Goal: Information Seeking & Learning: Learn about a topic

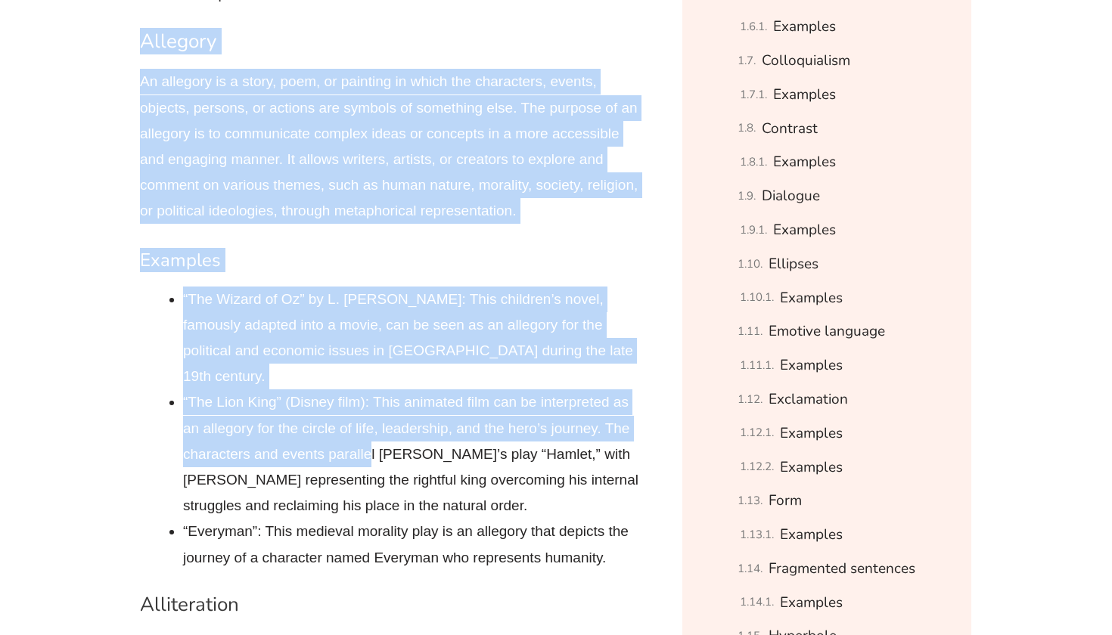
scroll to position [1363, 0]
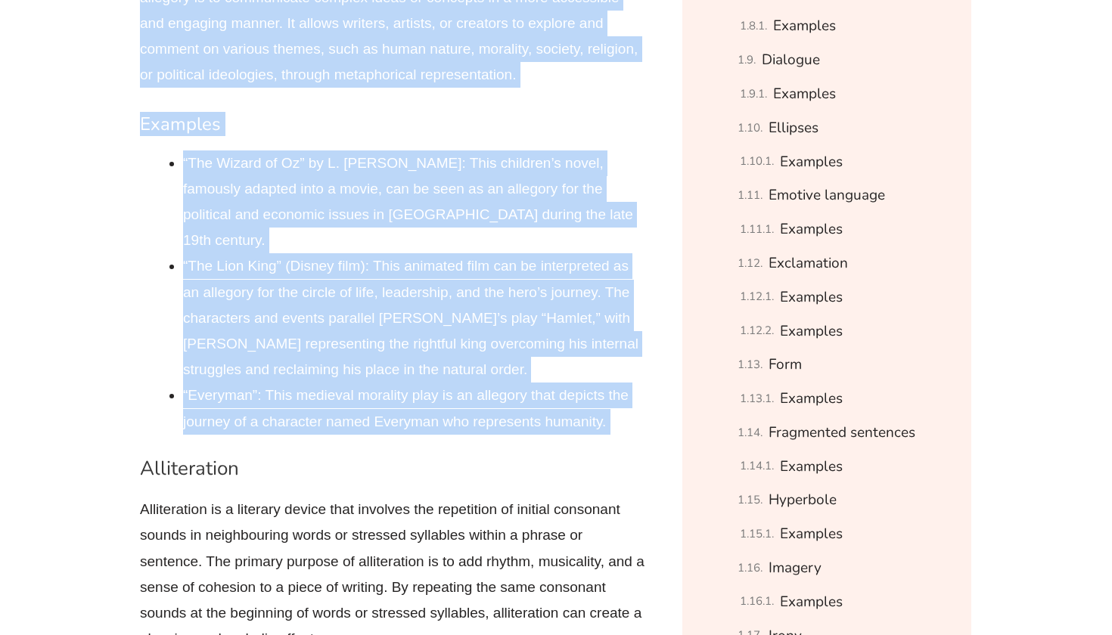
drag, startPoint x: 140, startPoint y: 106, endPoint x: 369, endPoint y: 406, distance: 377.8
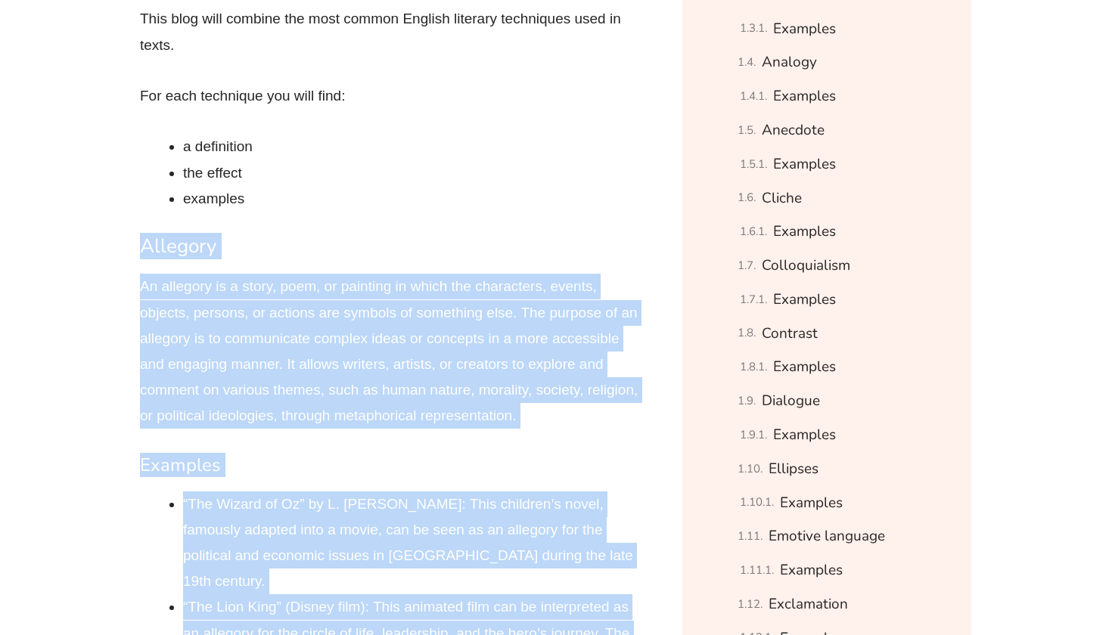
scroll to position [1145, 0]
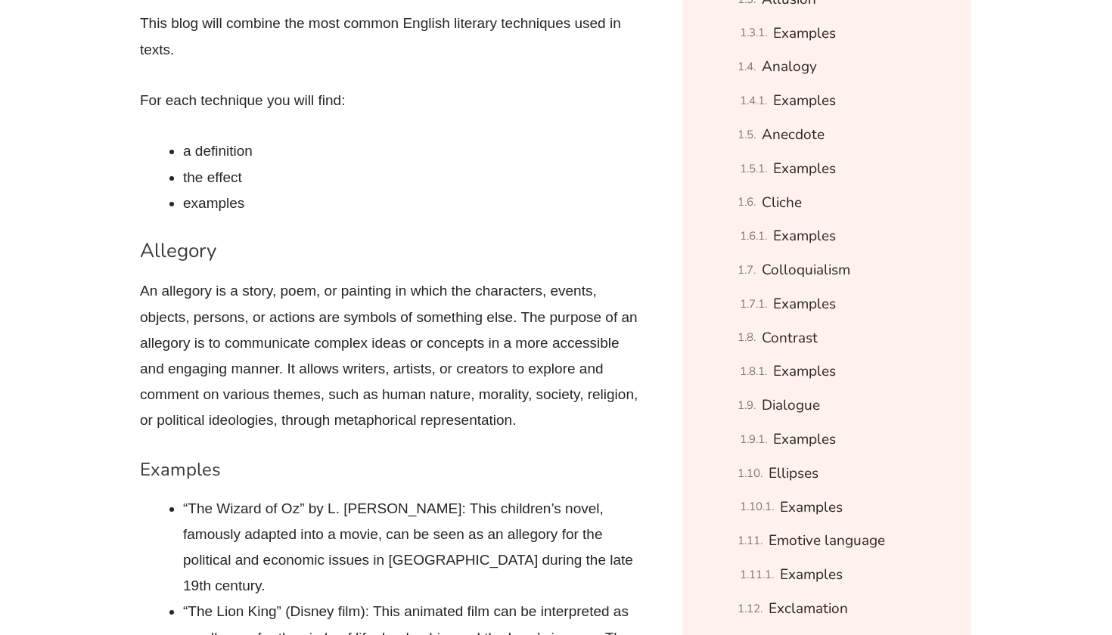
click at [408, 294] on p "An allegory is a story, poem, or painting in which the characters, events, obje…" at bounding box center [393, 355] width 507 height 155
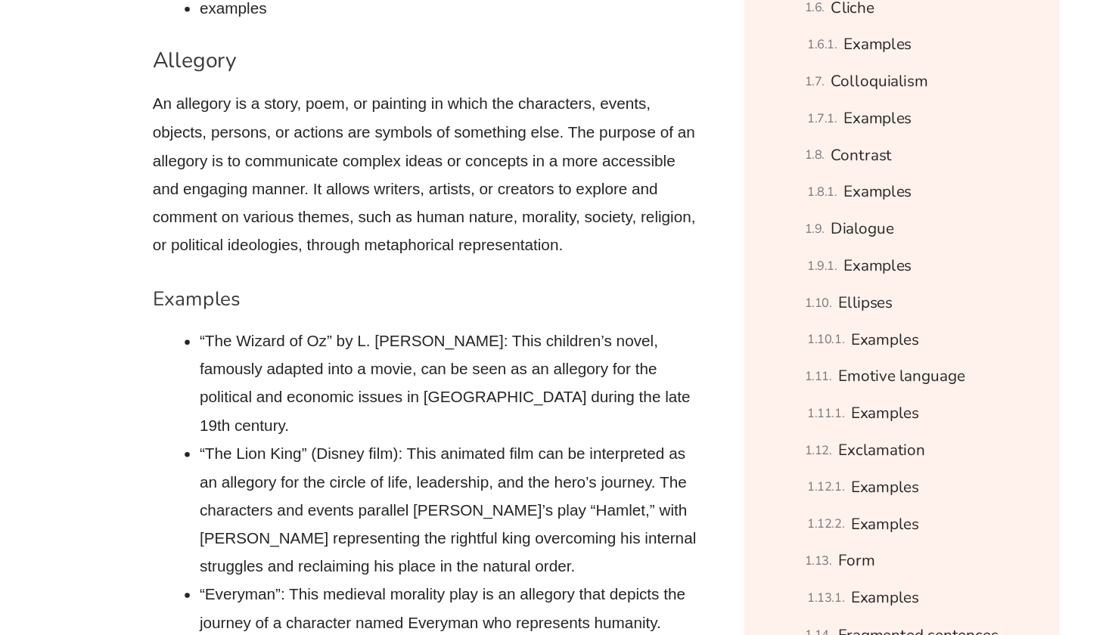
scroll to position [1300, 0]
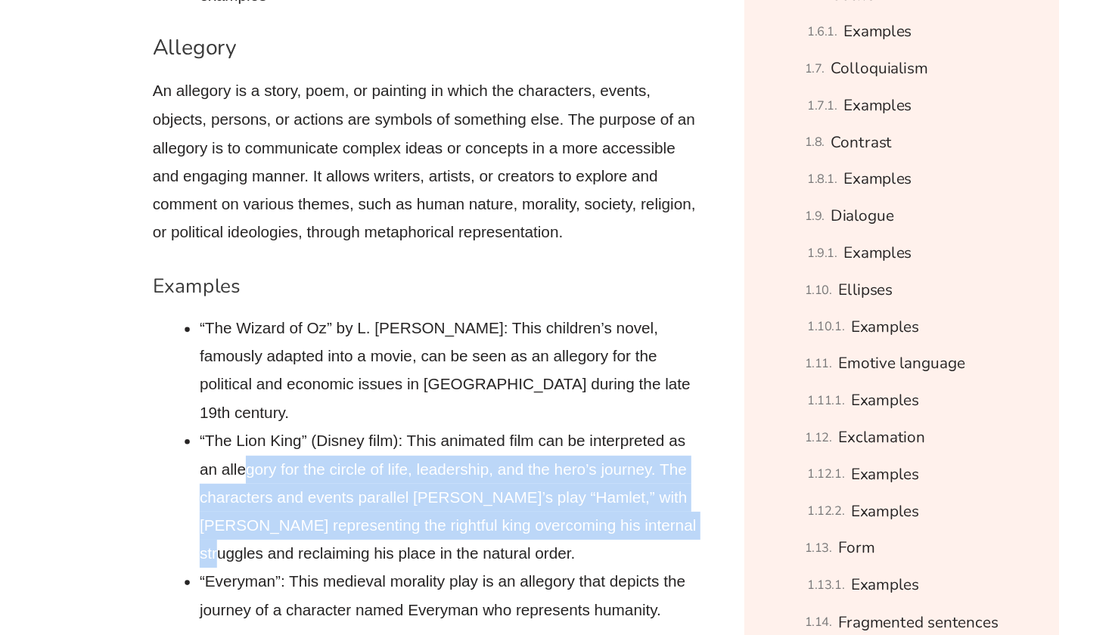
drag, startPoint x: 225, startPoint y: 401, endPoint x: 651, endPoint y: 450, distance: 428.7
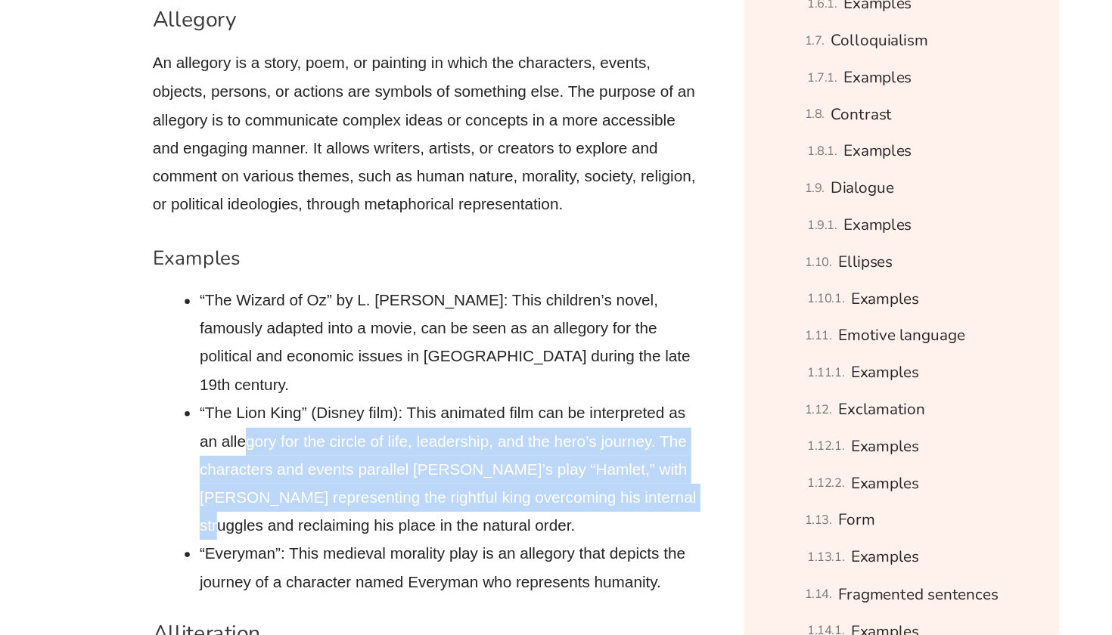
scroll to position [1328, 0]
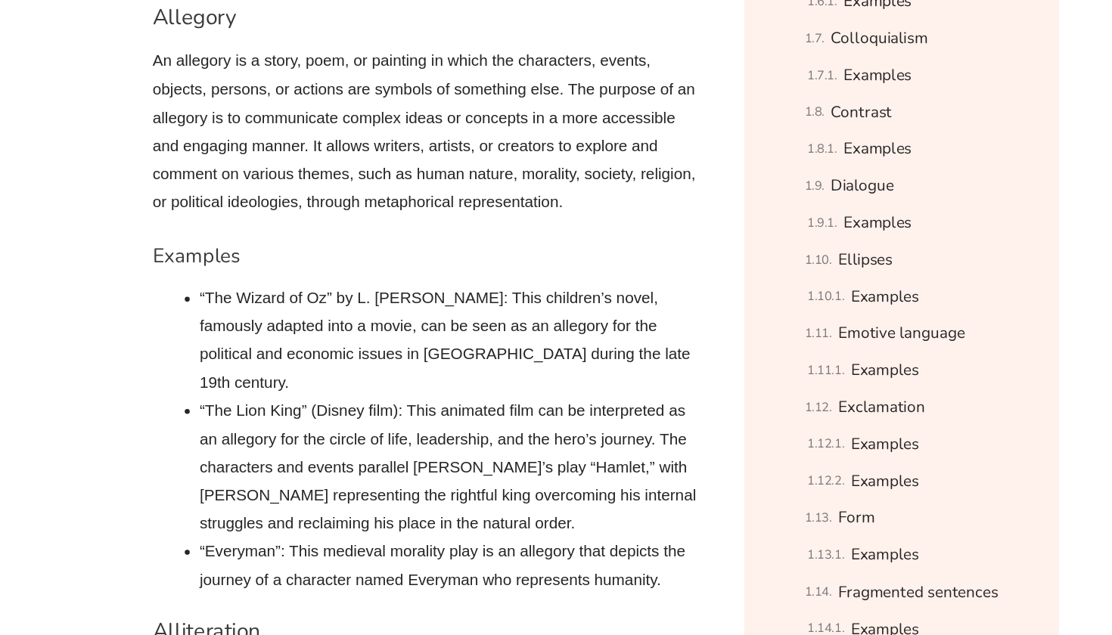
click at [587, 417] on li "“The Lion King” (Disney film): This animated film can be interpreted as an alle…" at bounding box center [415, 481] width 464 height 129
drag, startPoint x: 603, startPoint y: 373, endPoint x: 505, endPoint y: 373, distance: 98.3
click at [505, 417] on li "“The Lion King” (Disney film): This animated film can be interpreted as an alle…" at bounding box center [415, 481] width 464 height 129
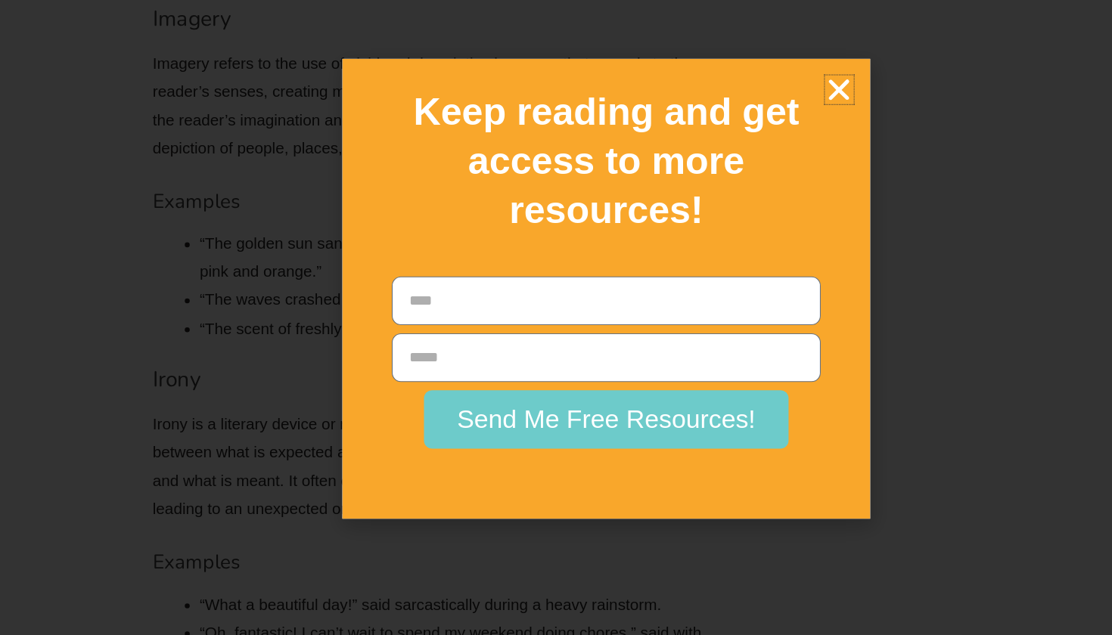
scroll to position [7337, 0]
click at [781, 122] on icon "Close" at bounding box center [770, 135] width 26 height 26
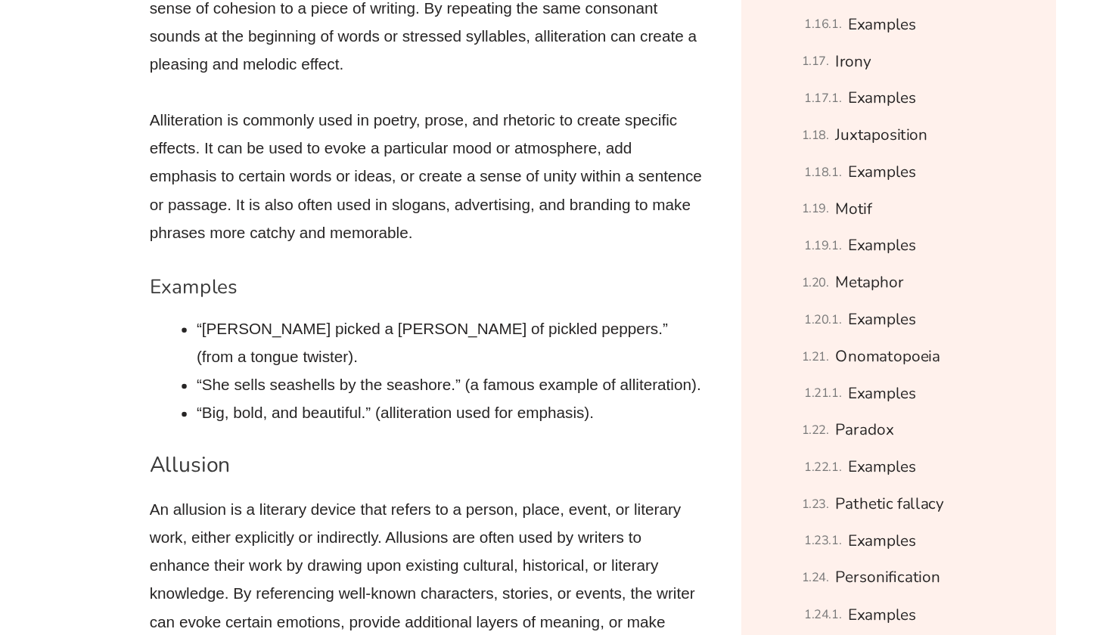
scroll to position [1910, 0]
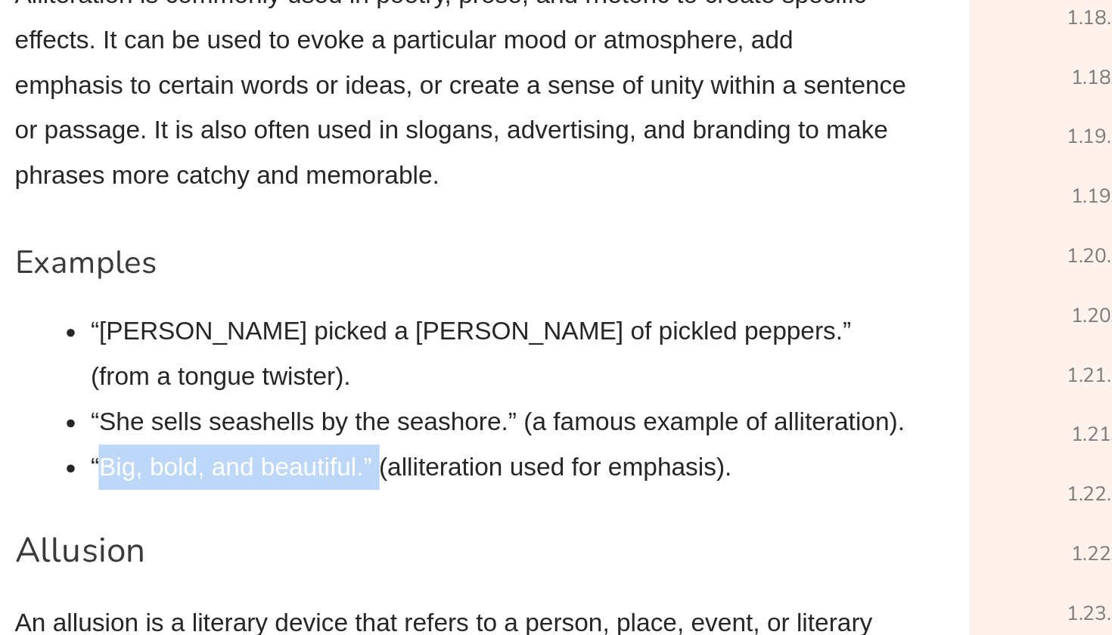
drag, startPoint x: 57, startPoint y: 206, endPoint x: 215, endPoint y: 210, distance: 157.4
click at [215, 527] on li "“Big, bold, and beautiful.” (alliteration used for emphasis)." at bounding box center [415, 540] width 464 height 26
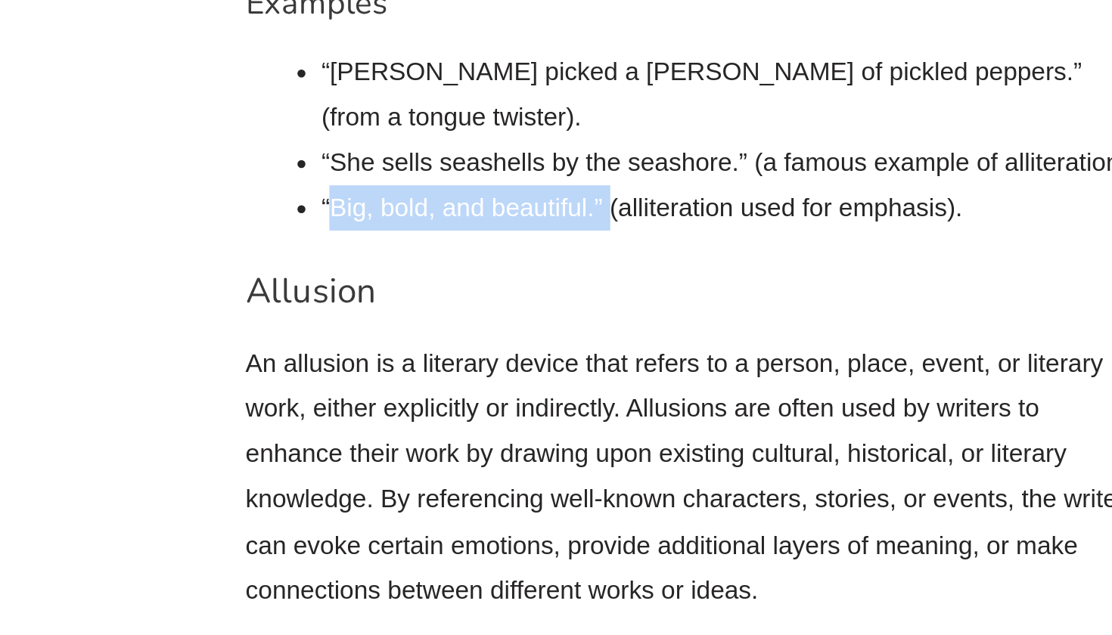
scroll to position [2059, 0]
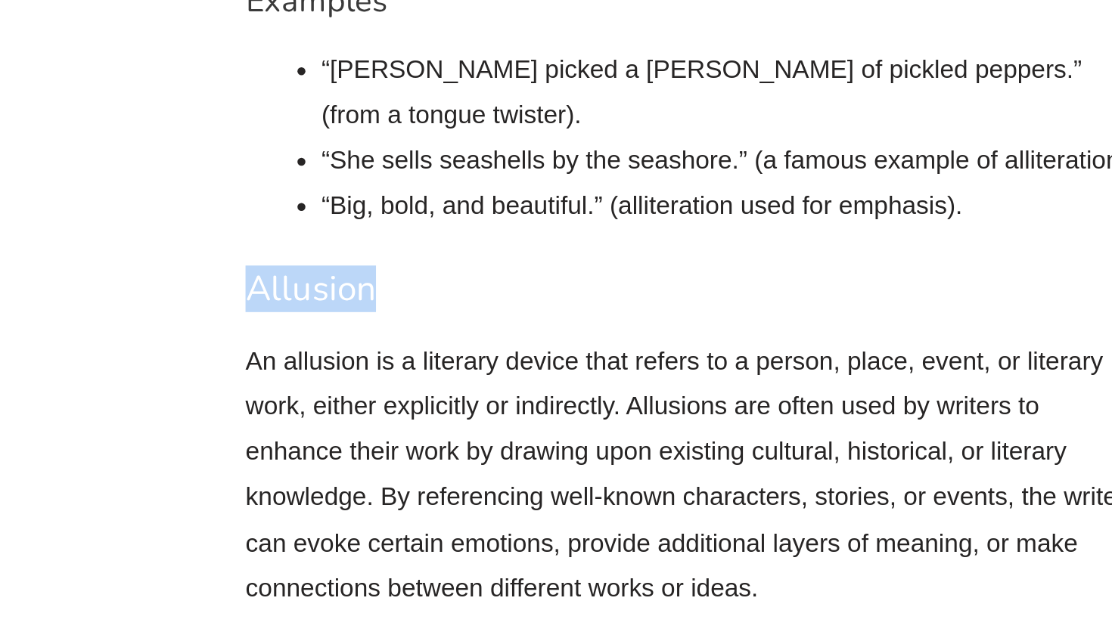
drag, startPoint x: 134, startPoint y: 107, endPoint x: 226, endPoint y: 112, distance: 92.4
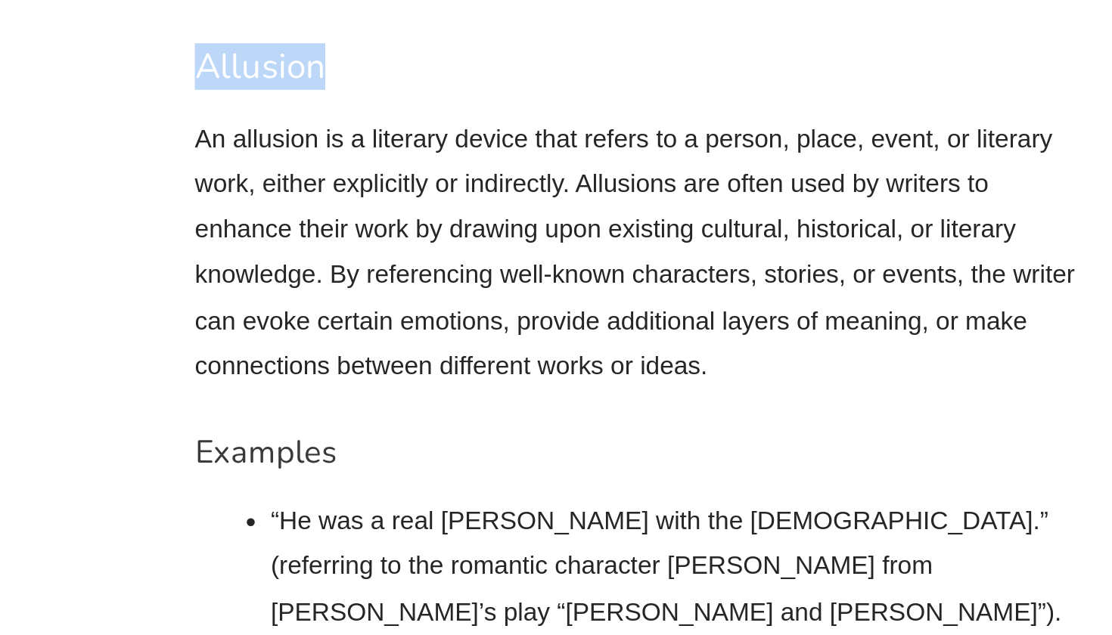
scroll to position [2186, 0]
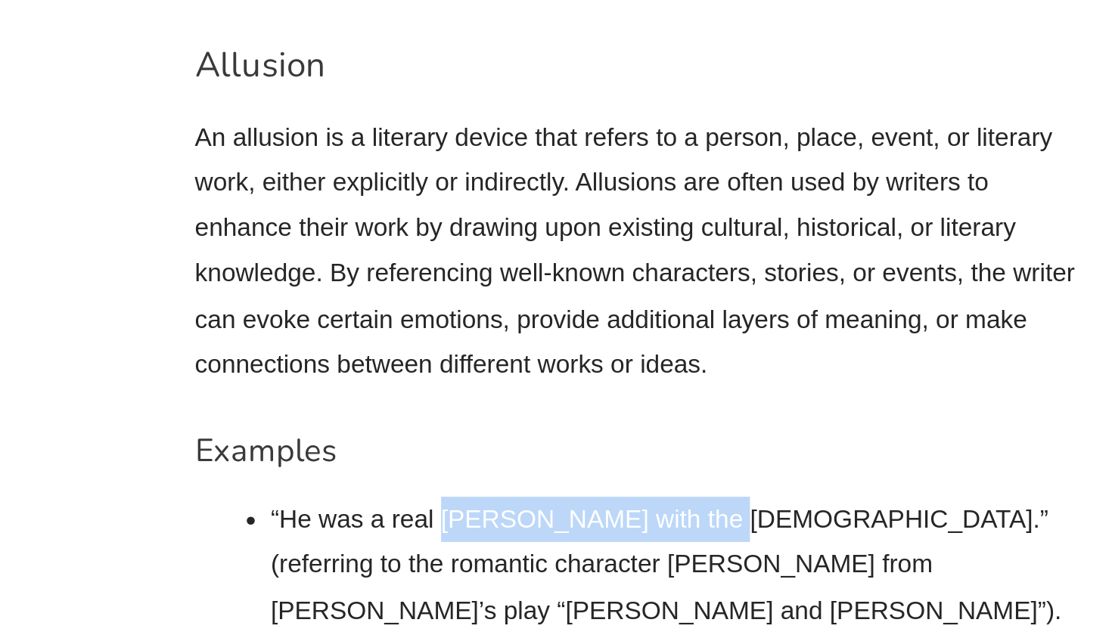
drag, startPoint x: 250, startPoint y: 231, endPoint x: 400, endPoint y: 236, distance: 150.6
click at [400, 557] on li "“He was a real [PERSON_NAME] with the [DEMOGRAPHIC_DATA].” (referring to the ro…" at bounding box center [415, 596] width 464 height 78
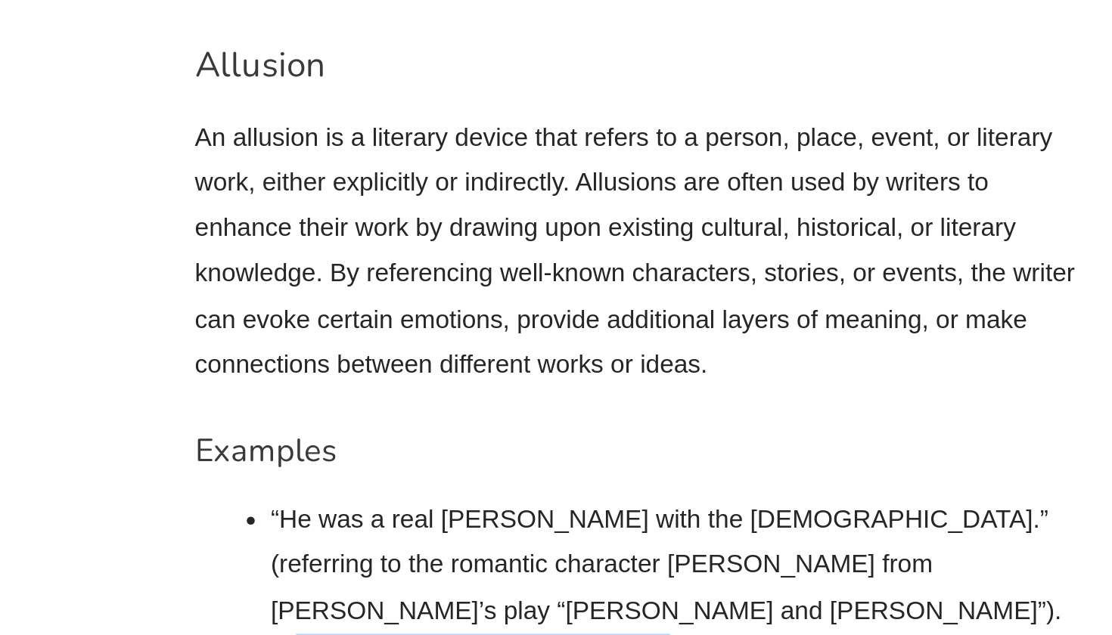
drag, startPoint x: 169, startPoint y: 287, endPoint x: 382, endPoint y: 281, distance: 212.6
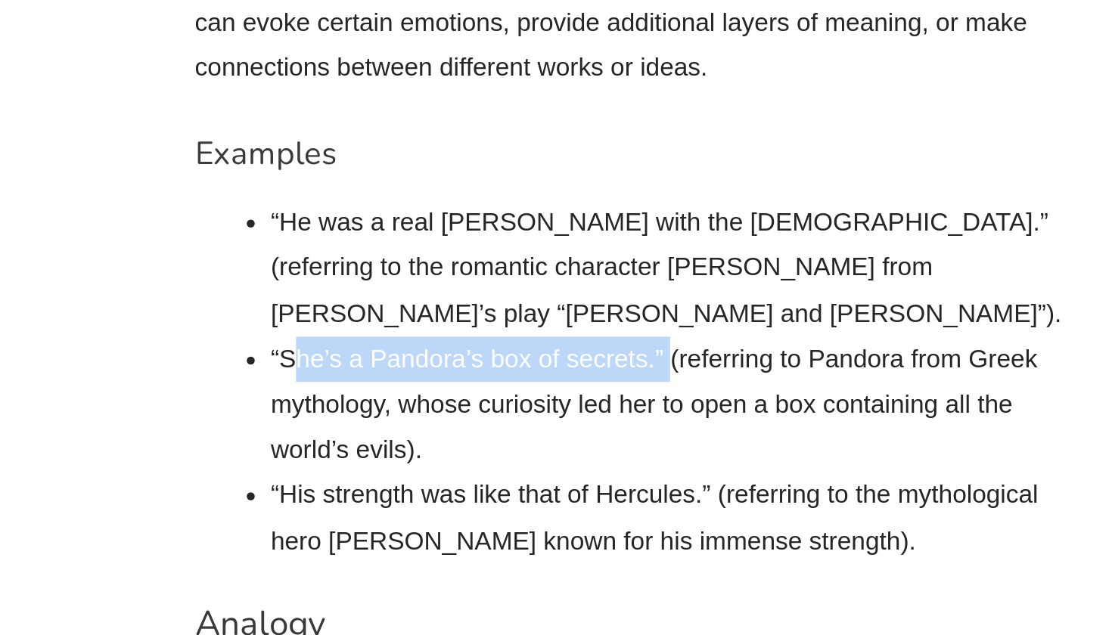
scroll to position [2356, 0]
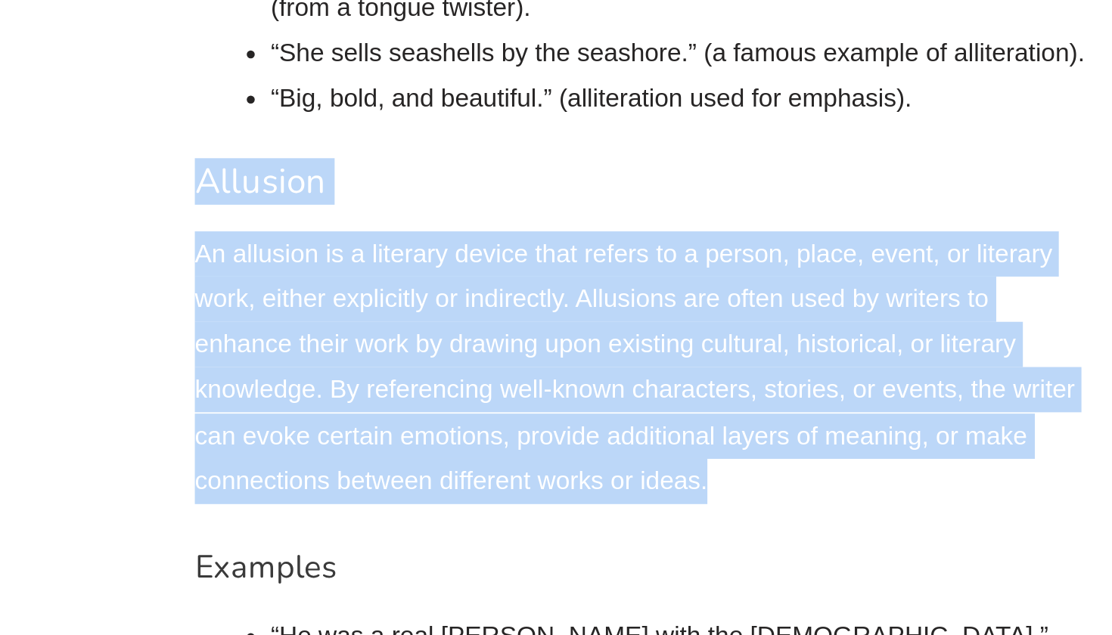
drag, startPoint x: 108, startPoint y: 37, endPoint x: 414, endPoint y: 213, distance: 352.8
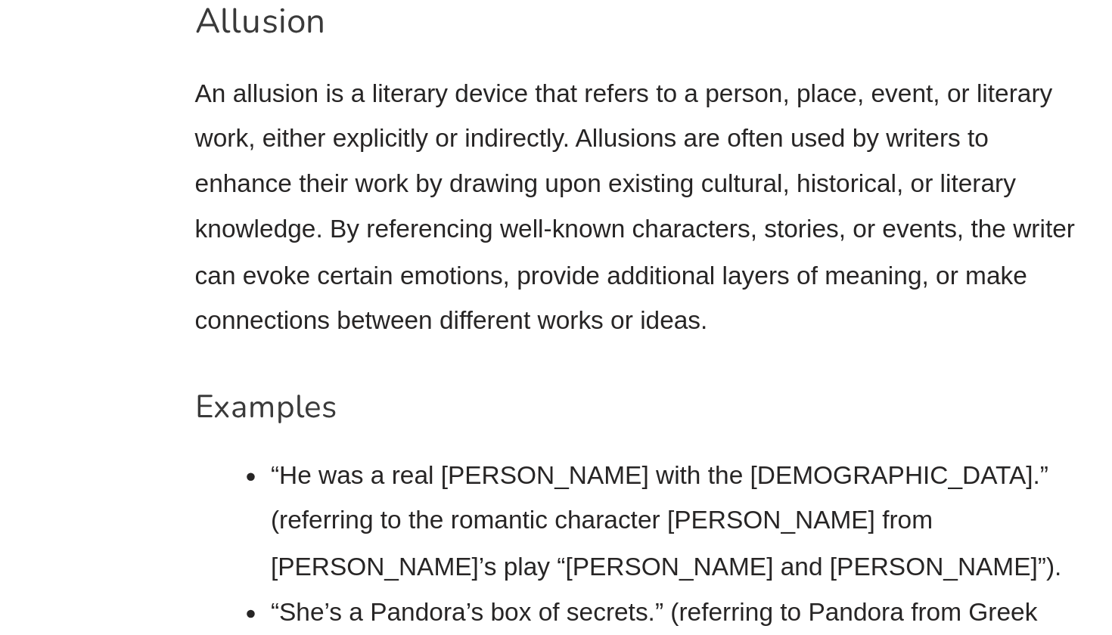
click at [239, 387] on li "“He was a real [PERSON_NAME] with the [DEMOGRAPHIC_DATA].” (referring to the ro…" at bounding box center [415, 426] width 464 height 78
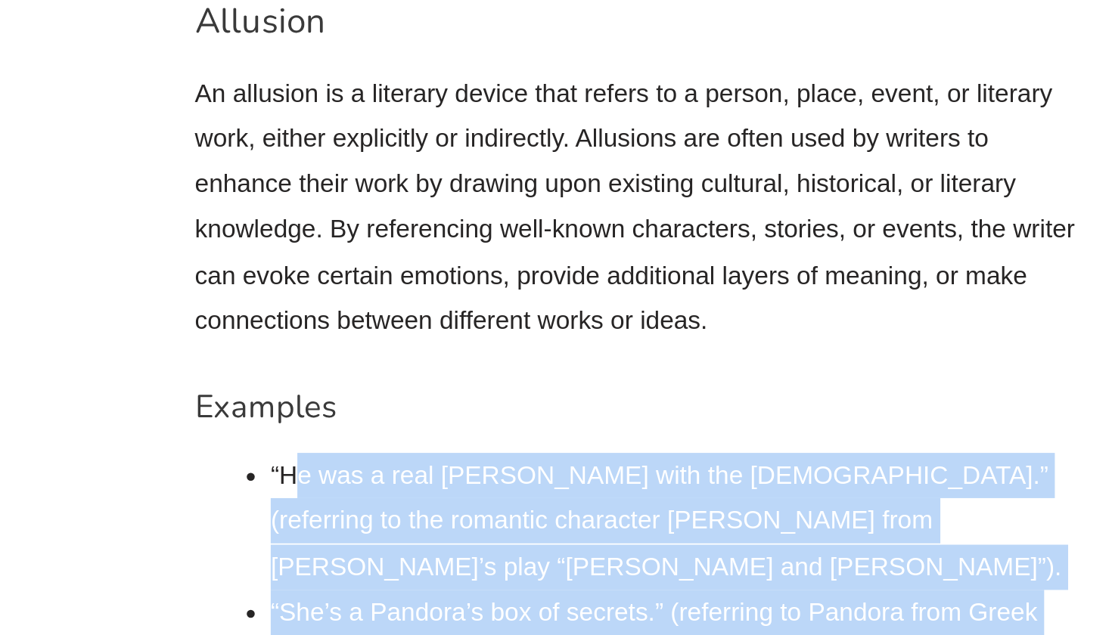
drag, startPoint x: 169, startPoint y: 206, endPoint x: 446, endPoint y: 276, distance: 286.4
click at [446, 387] on ul "“He was a real [PERSON_NAME] with the [DEMOGRAPHIC_DATA].” (referring to the ro…" at bounding box center [415, 490] width 464 height 207
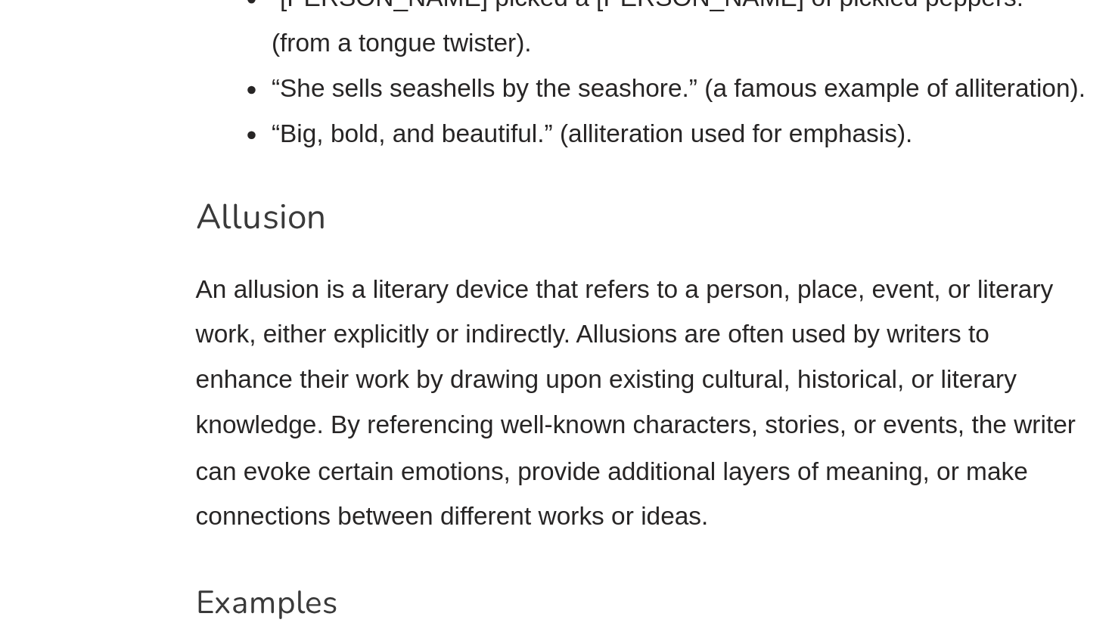
click at [446, 350] on h4 "Examples" at bounding box center [393, 361] width 507 height 22
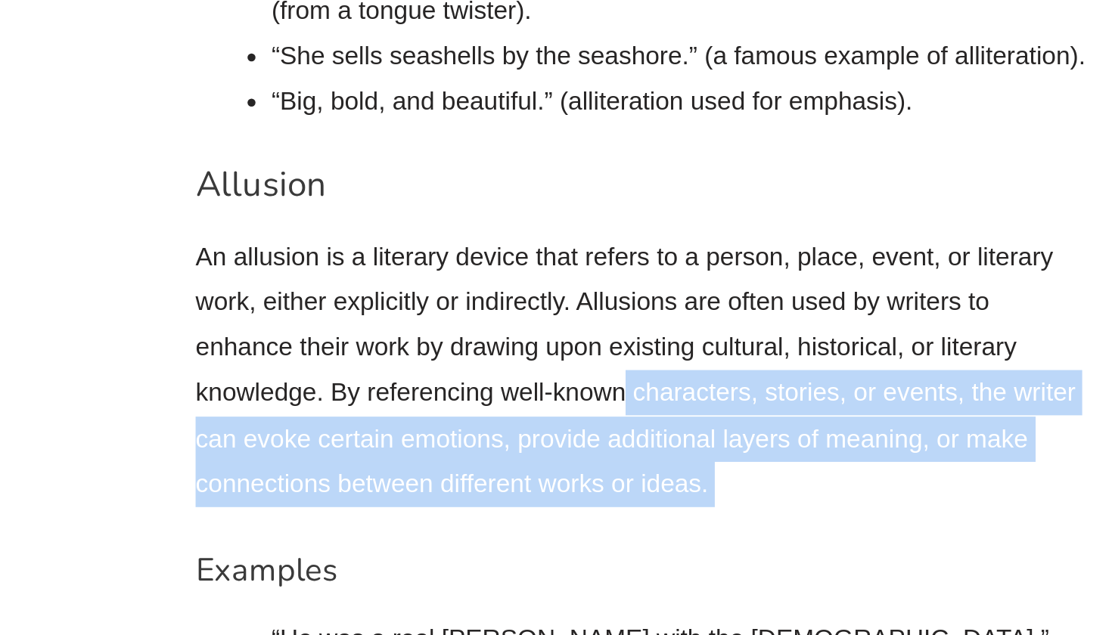
drag, startPoint x: 353, startPoint y: 154, endPoint x: 480, endPoint y: 225, distance: 145.3
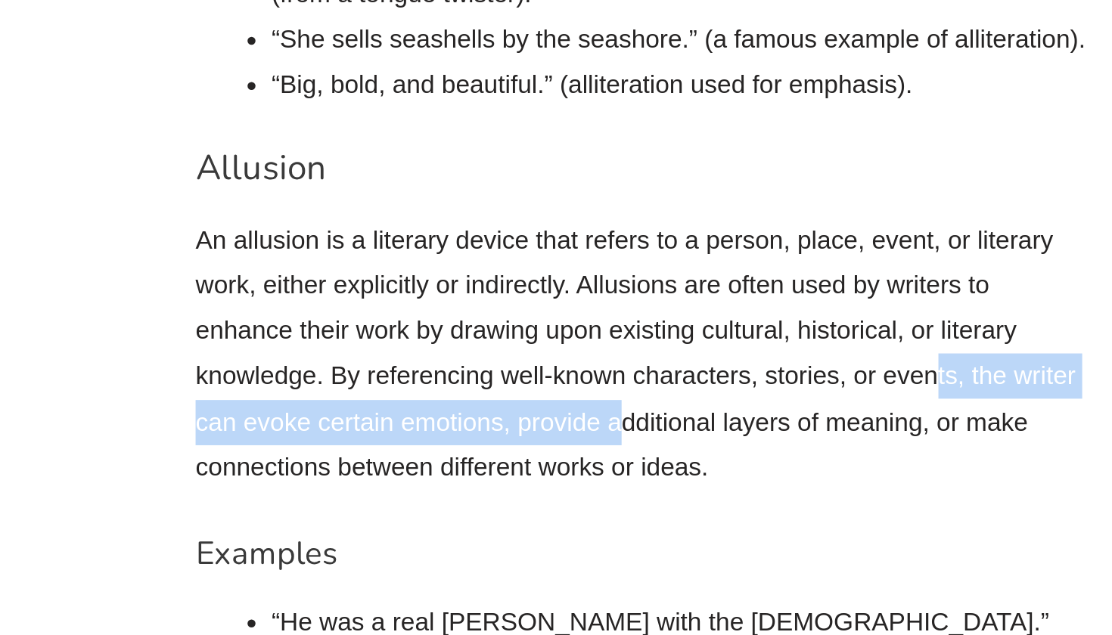
drag, startPoint x: 357, startPoint y: 161, endPoint x: 529, endPoint y: 152, distance: 172.0
click at [529, 170] on p "An allusion is a literary device that refers to a person, place, event, or lite…" at bounding box center [393, 247] width 507 height 155
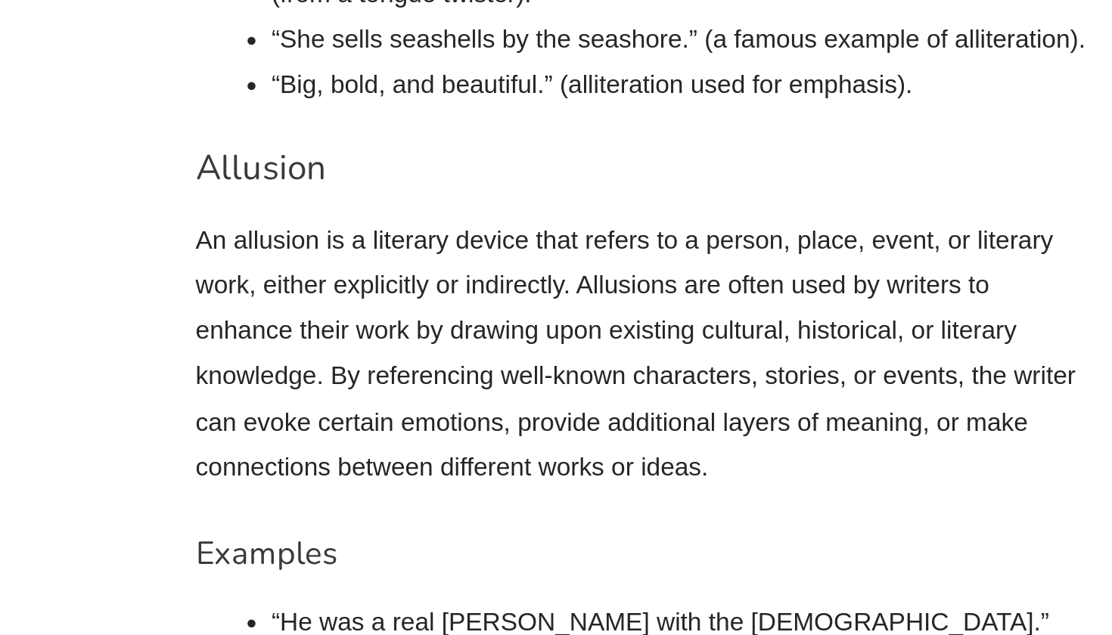
click at [400, 170] on p "An allusion is a literary device that refers to a person, place, event, or lite…" at bounding box center [393, 247] width 507 height 155
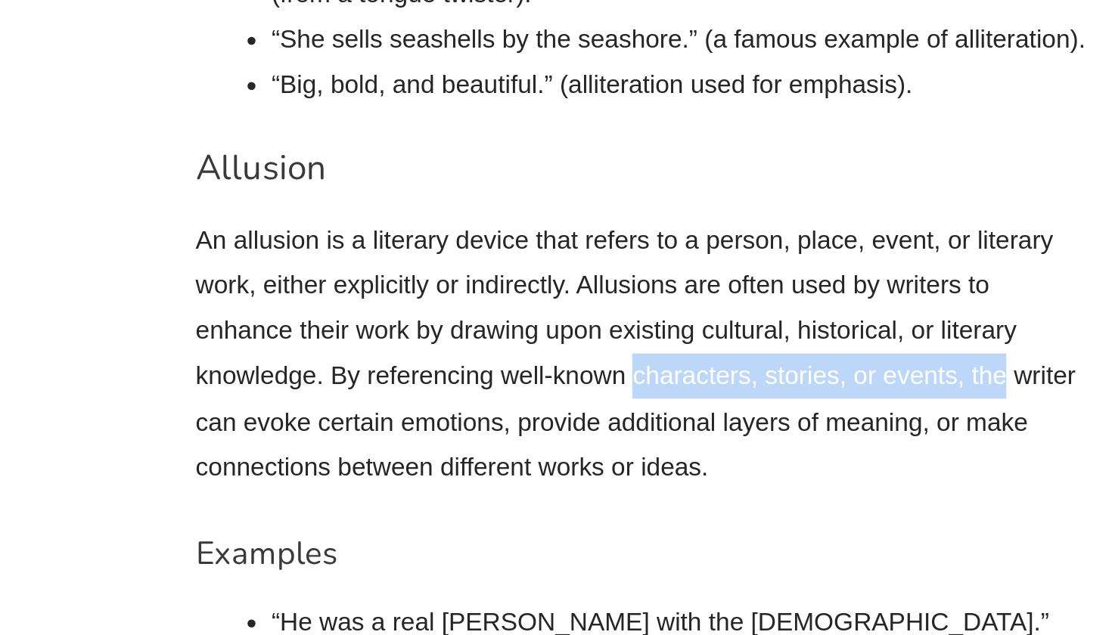
drag, startPoint x: 359, startPoint y: 148, endPoint x: 573, endPoint y: 148, distance: 214.8
click at [573, 170] on p "An allusion is a literary device that refers to a person, place, event, or lite…" at bounding box center [393, 247] width 507 height 155
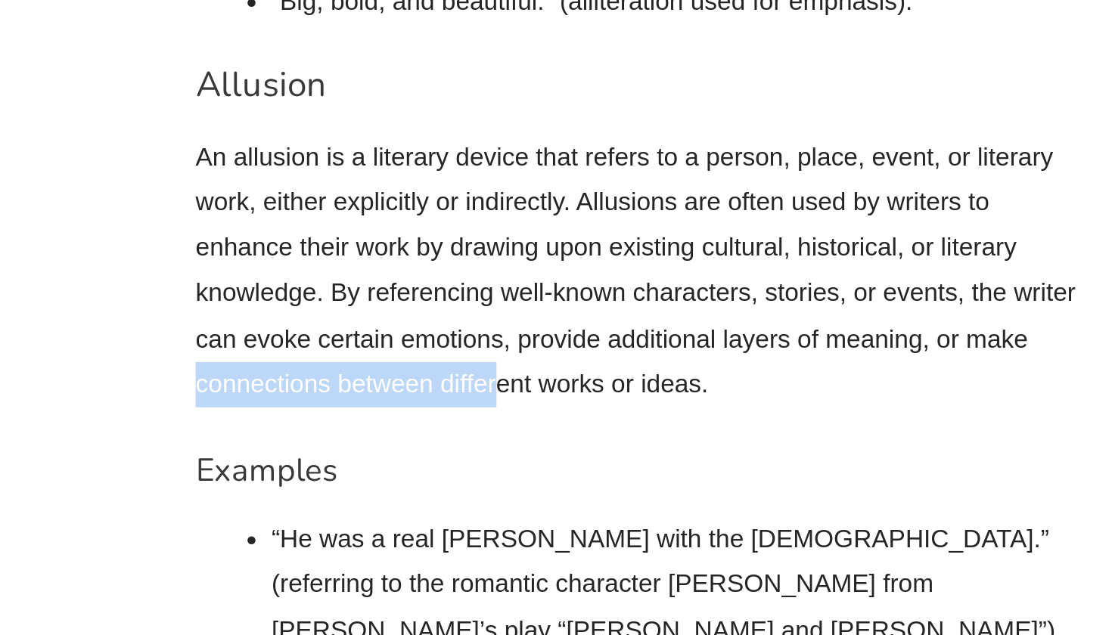
drag, startPoint x: 113, startPoint y: 156, endPoint x: 280, endPoint y: 157, distance: 167.2
click at [280, 170] on p "An allusion is a literary device that refers to a person, place, event, or lite…" at bounding box center [393, 247] width 507 height 155
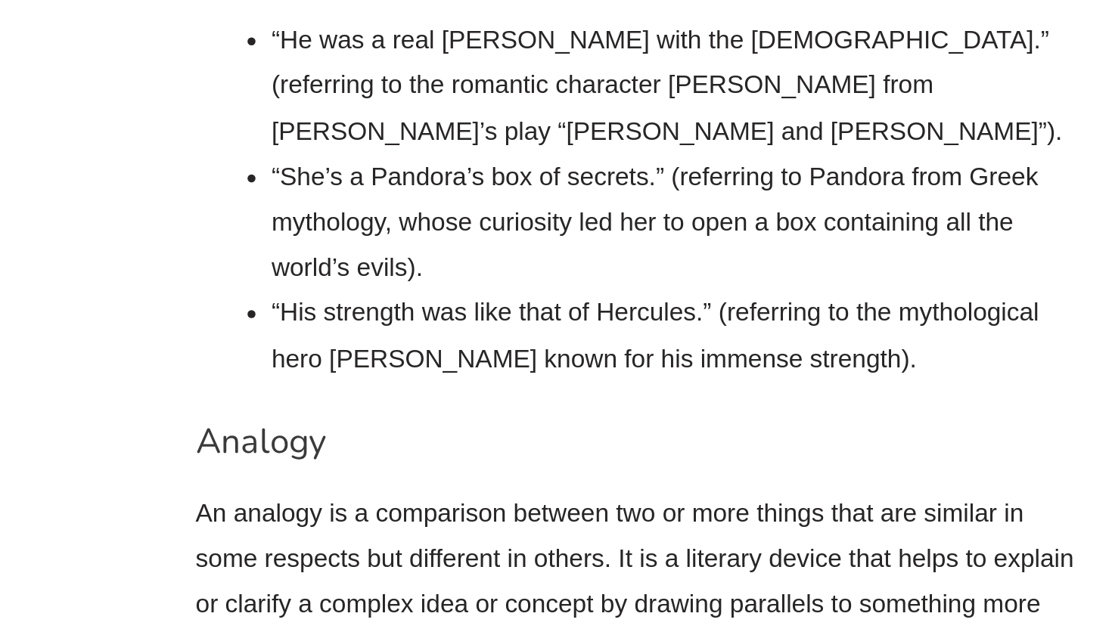
scroll to position [2461, 0]
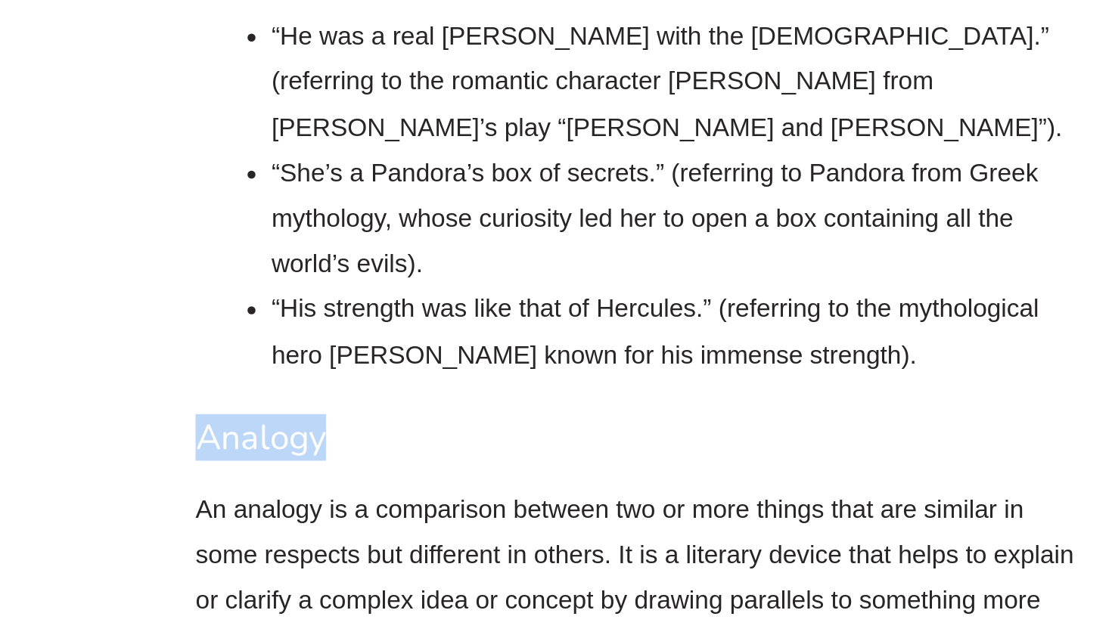
drag, startPoint x: 113, startPoint y: 159, endPoint x: 235, endPoint y: 162, distance: 121.1
click at [235, 511] on h3 "Analogy" at bounding box center [393, 524] width 507 height 26
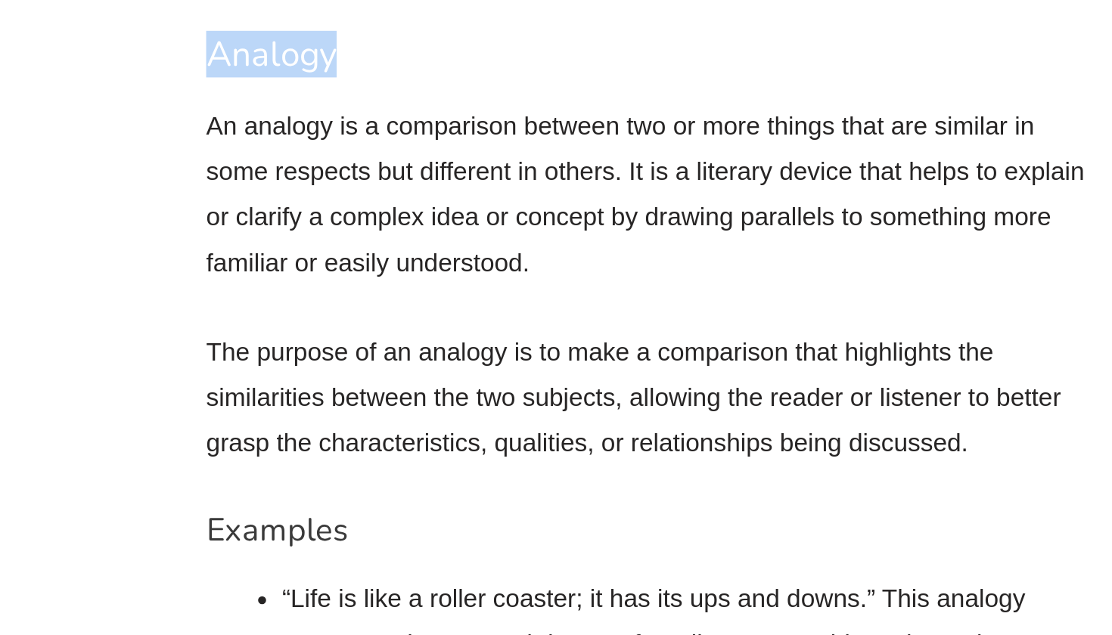
scroll to position [2688, 0]
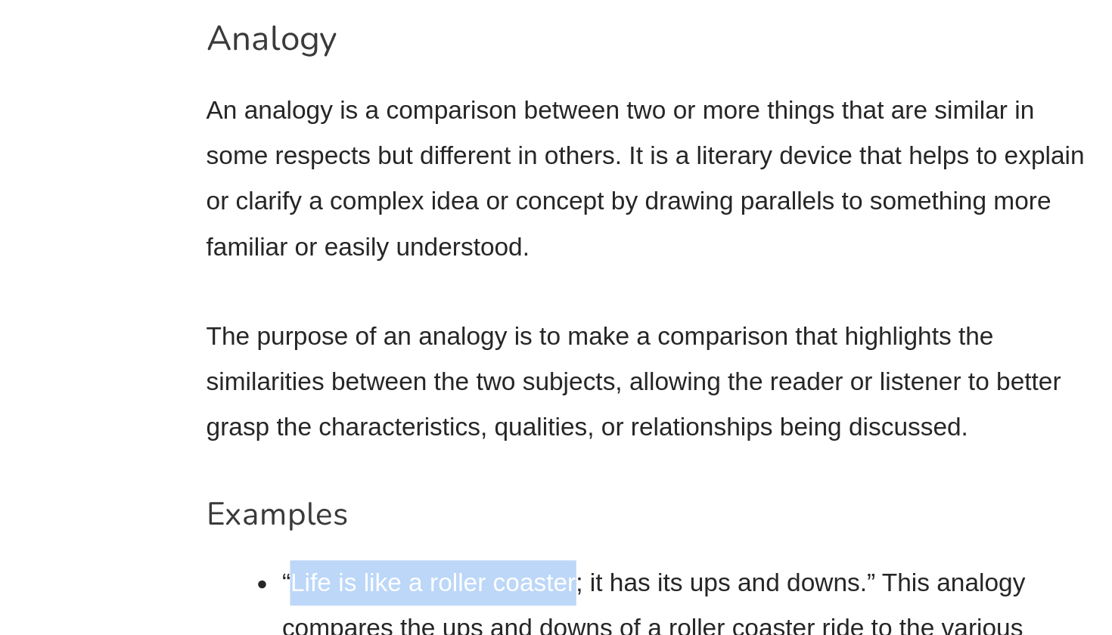
drag, startPoint x: 165, startPoint y: 237, endPoint x: 328, endPoint y: 238, distance: 163.4
click at [328, 593] on li "“Life is like a roller coaster; it has its ups and downs.” This analogy compare…" at bounding box center [415, 632] width 464 height 78
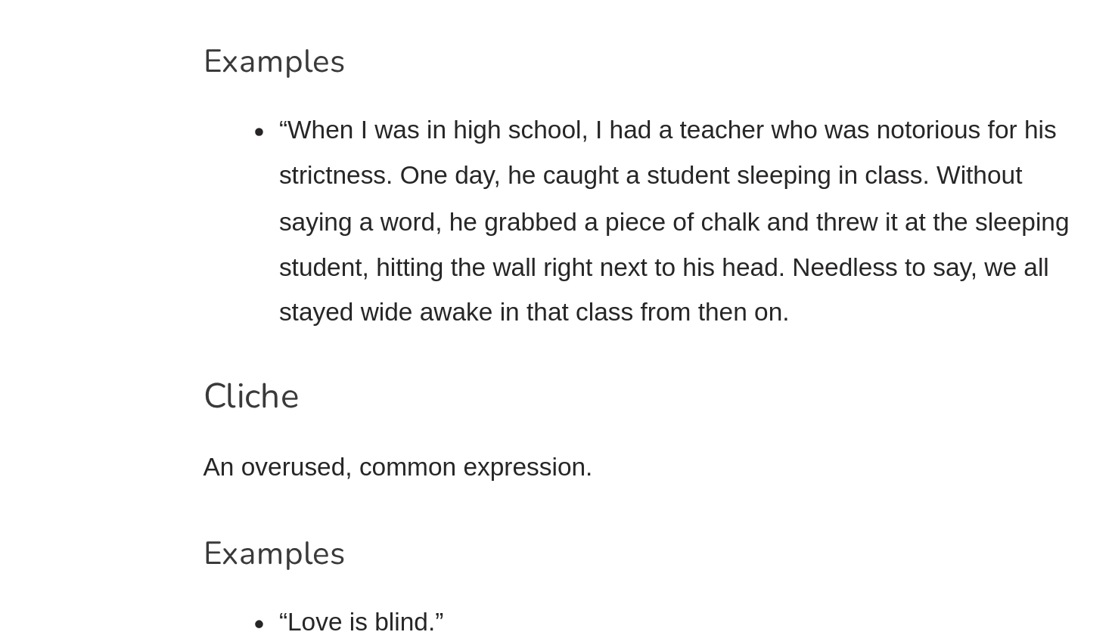
scroll to position [3341, 0]
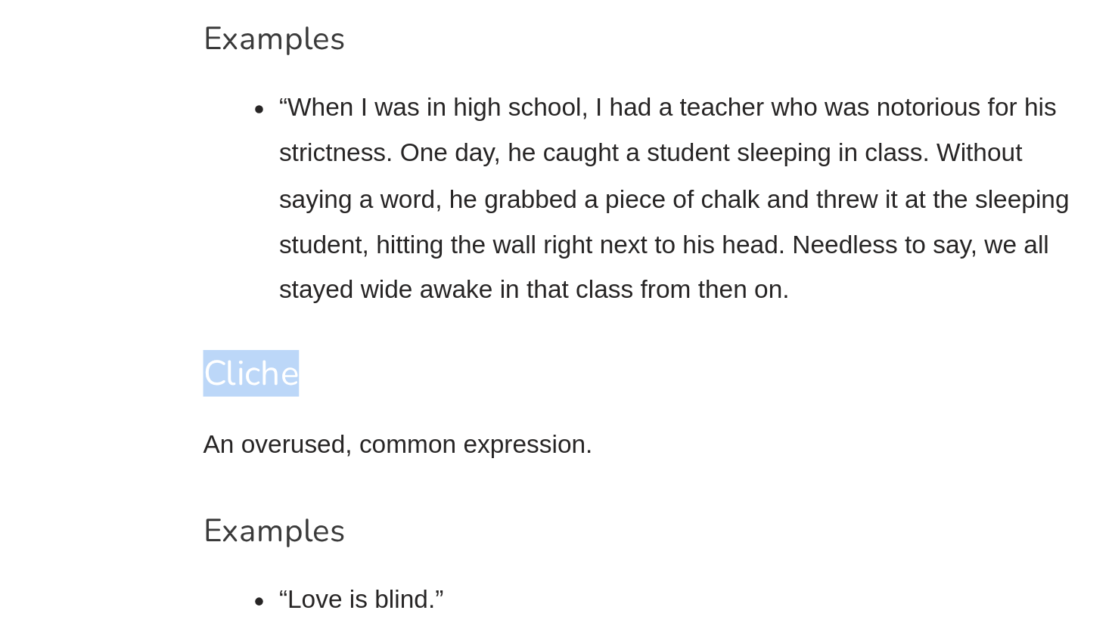
drag, startPoint x: 116, startPoint y: 116, endPoint x: 183, endPoint y: 122, distance: 67.6
click at [183, 474] on h3 "Cliche" at bounding box center [393, 487] width 507 height 26
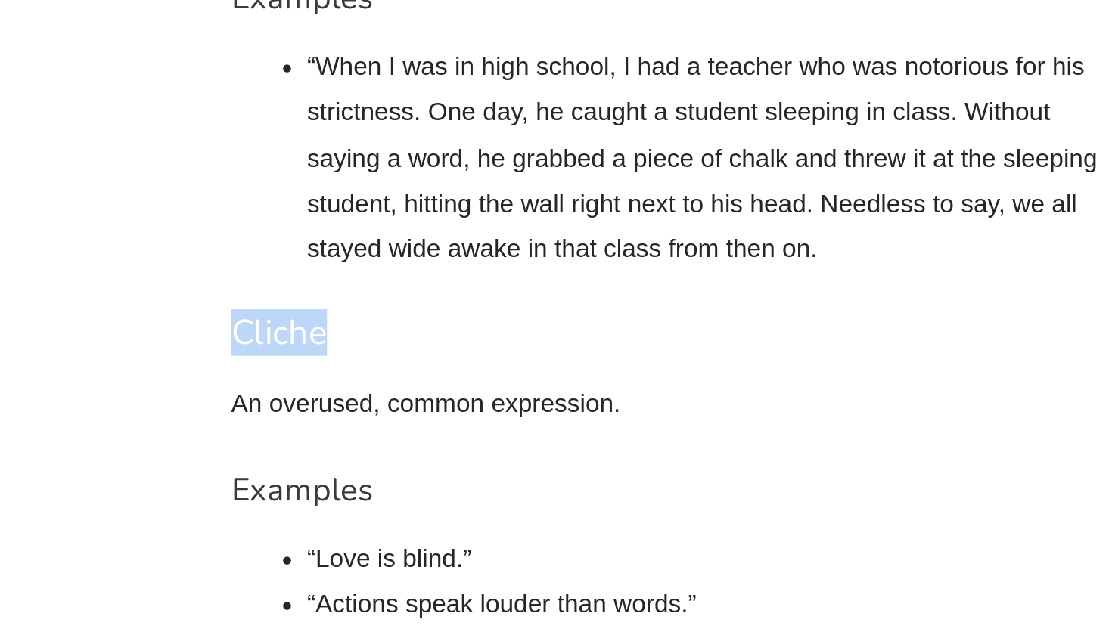
scroll to position [3373, 0]
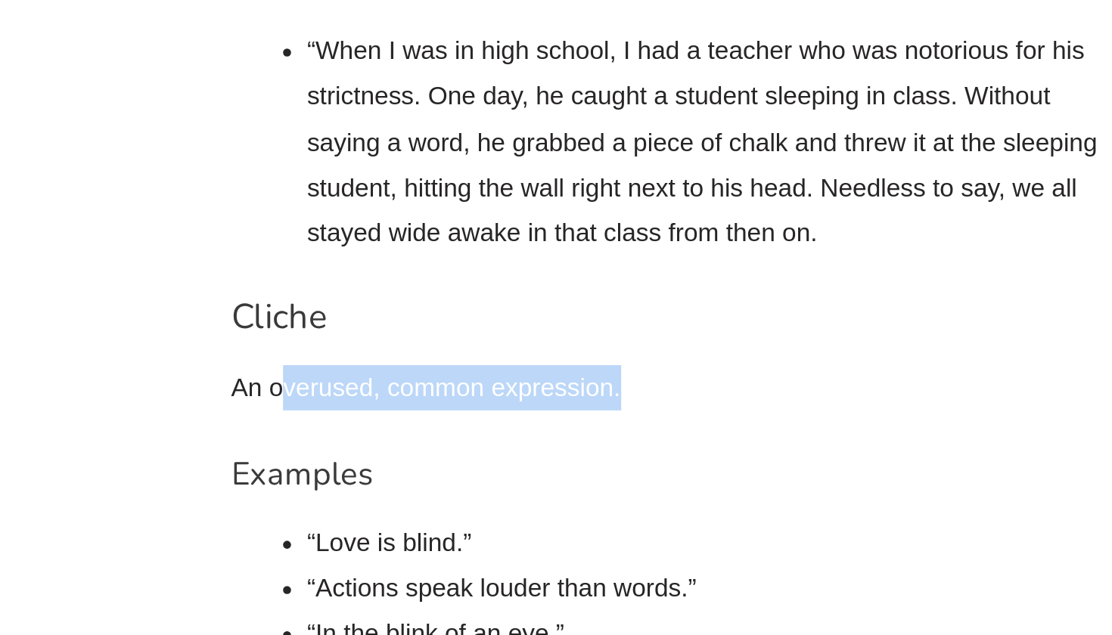
drag, startPoint x: 162, startPoint y: 129, endPoint x: 440, endPoint y: 131, distance: 278.4
click at [440, 482] on p "An overused, common expression." at bounding box center [393, 495] width 507 height 26
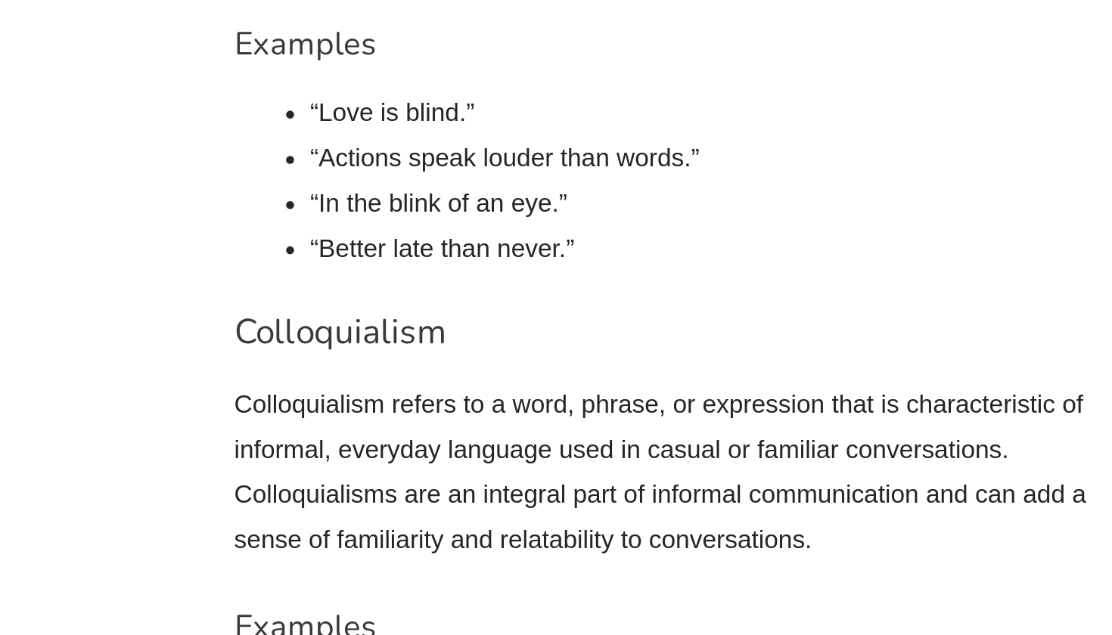
scroll to position [3888, 0]
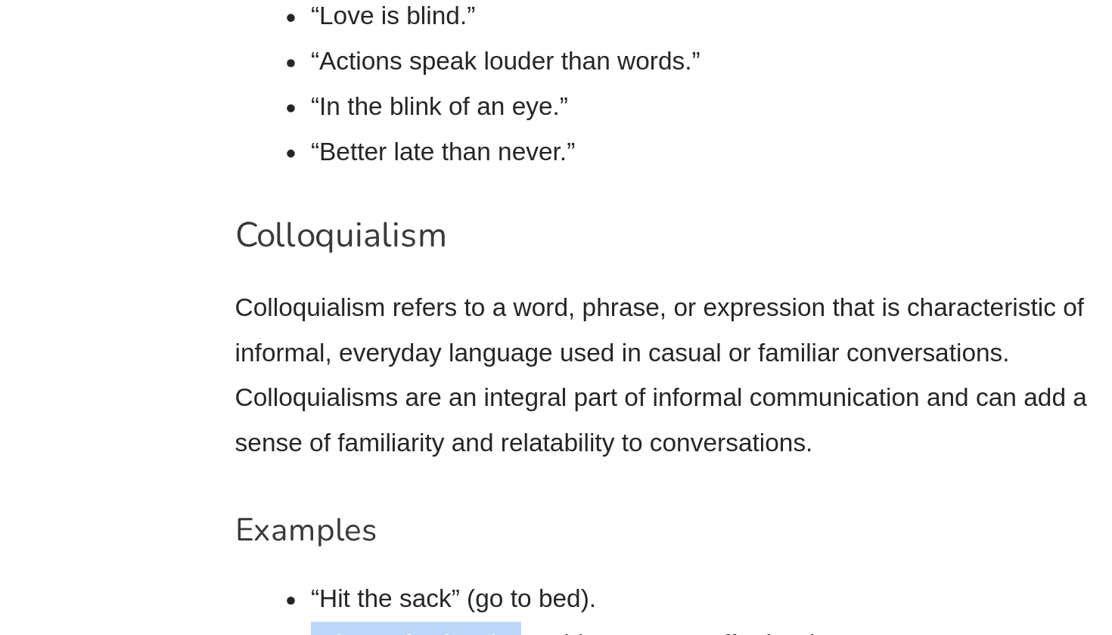
drag, startPoint x: 175, startPoint y: 272, endPoint x: 301, endPoint y: 272, distance: 126.3
click at [329, 413] on li "“Piece of cake” (something easy or effortless)." at bounding box center [415, 426] width 464 height 26
drag, startPoint x: 185, startPoint y: 297, endPoint x: 243, endPoint y: 296, distance: 57.5
click at [243, 439] on li "“Wanna” (short for “want to”)." at bounding box center [415, 452] width 464 height 26
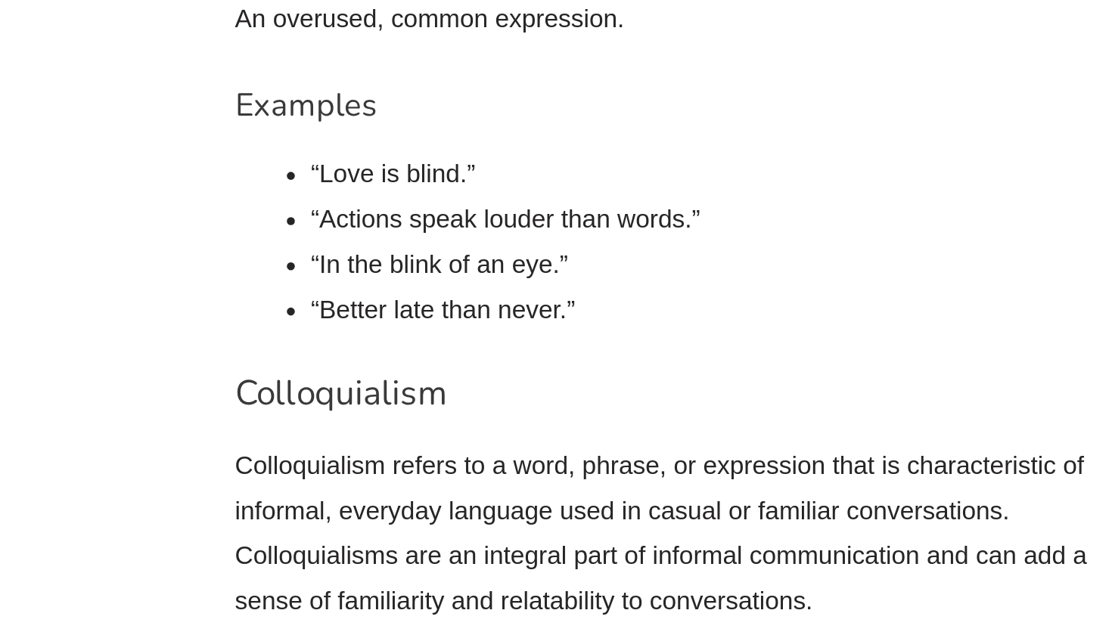
scroll to position [3842, 0]
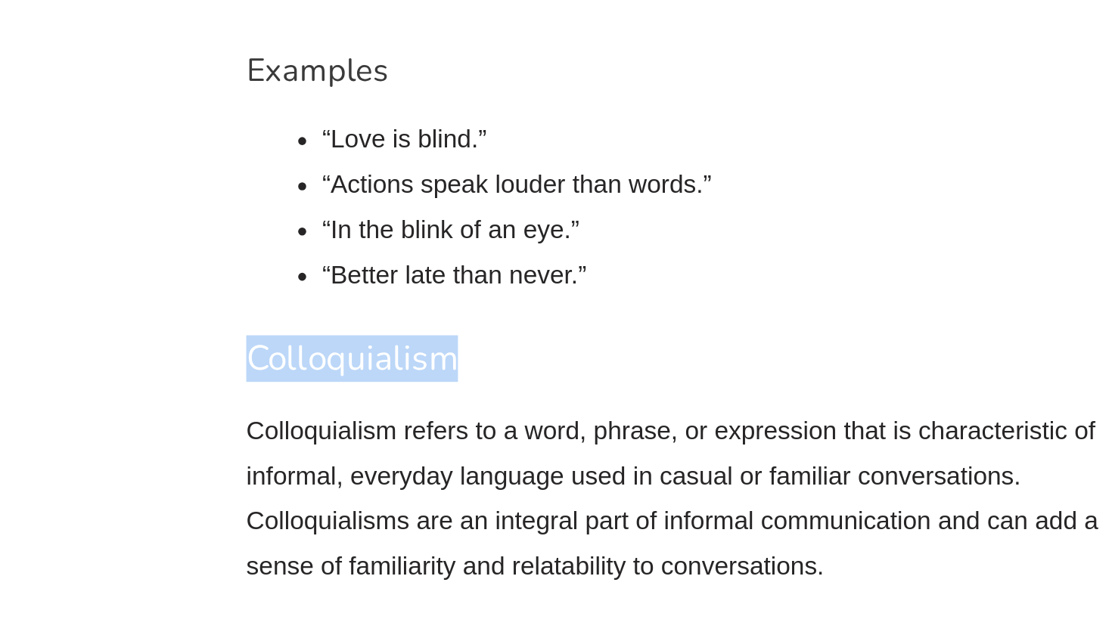
drag, startPoint x: 131, startPoint y: 110, endPoint x: 355, endPoint y: 117, distance: 224.0
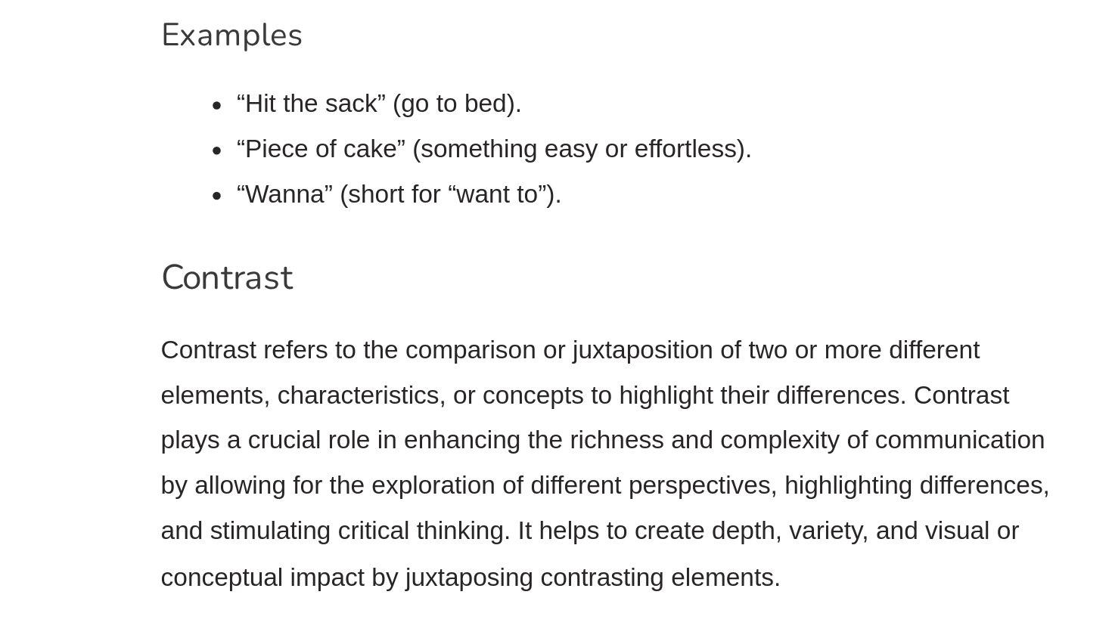
scroll to position [3926, 0]
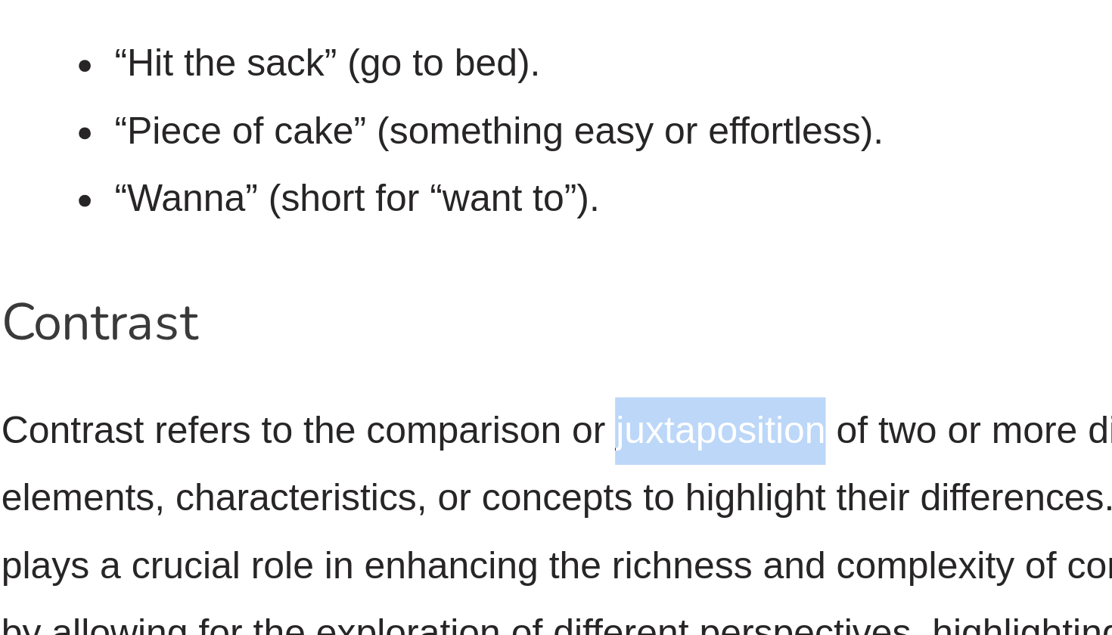
drag, startPoint x: 234, startPoint y: 63, endPoint x: 311, endPoint y: 64, distance: 77.2
click at [311, 489] on p "Contrast refers to the comparison or juxtaposition of two or more different ele…" at bounding box center [393, 566] width 507 height 155
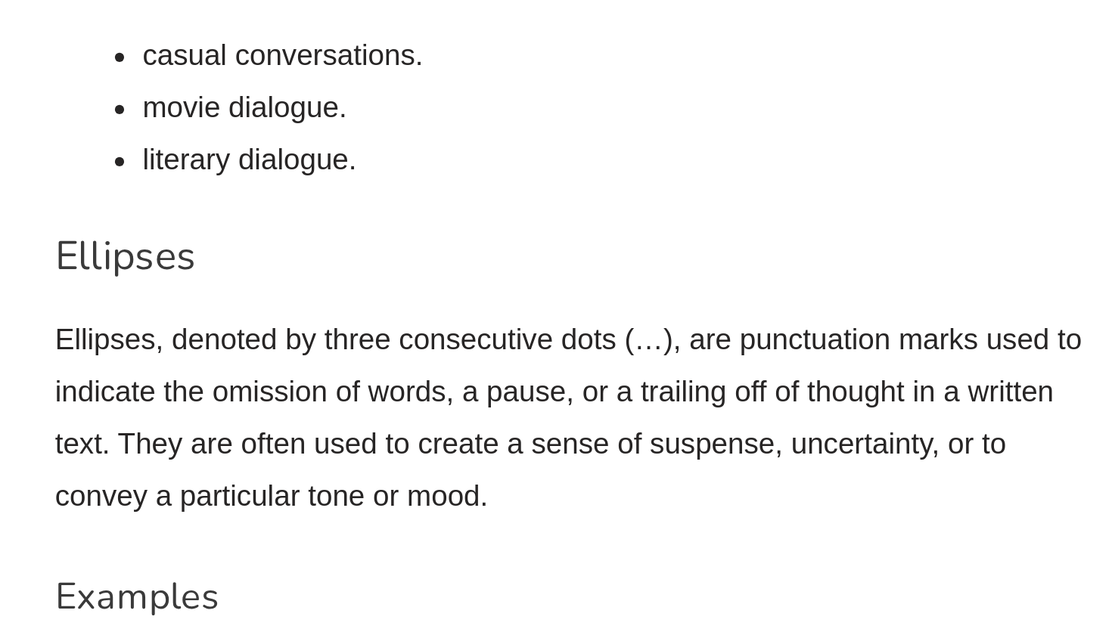
scroll to position [5024, 0]
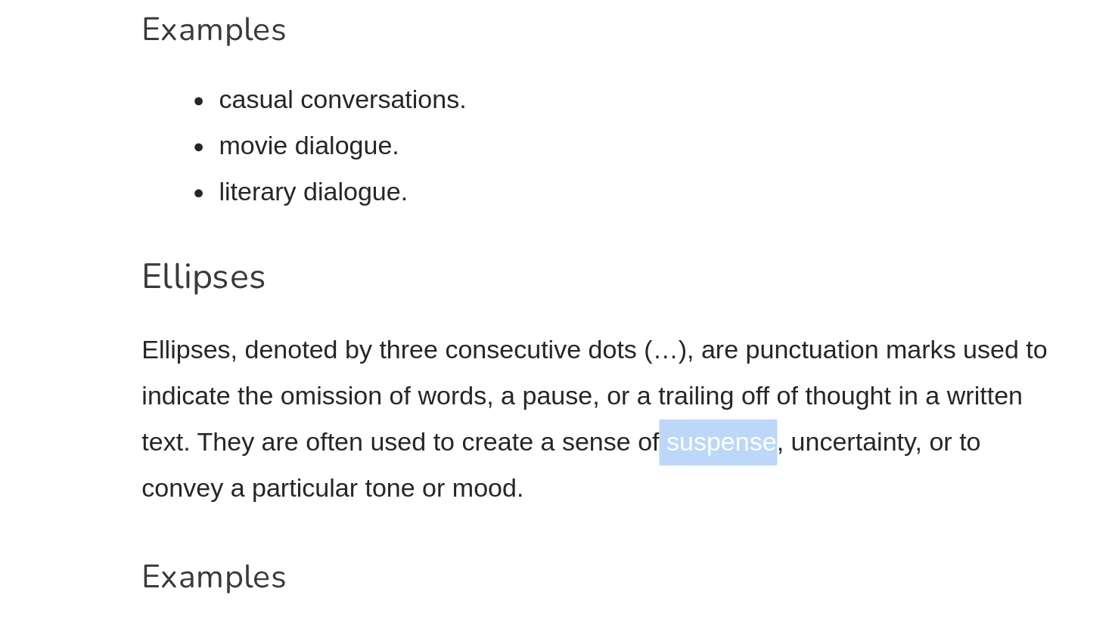
drag, startPoint x: 368, startPoint y: 147, endPoint x: 433, endPoint y: 148, distance: 65.1
click at [433, 183] on p "Ellipses, denoted by three consecutive dots (…), are punctuation marks used to …" at bounding box center [393, 235] width 507 height 104
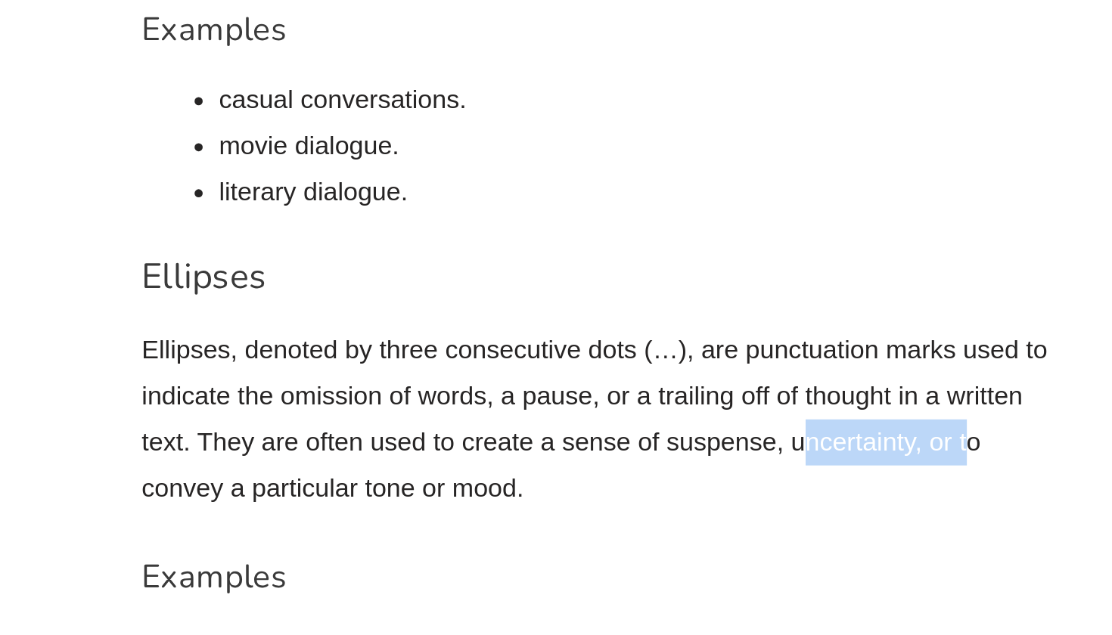
drag, startPoint x: 453, startPoint y: 144, endPoint x: 539, endPoint y: 144, distance: 85.5
click at [539, 183] on p "Ellipses, denoted by three consecutive dots (…), are punctuation marks used to …" at bounding box center [393, 235] width 507 height 104
click at [251, 312] on h4 "Examples" at bounding box center [393, 323] width 507 height 22
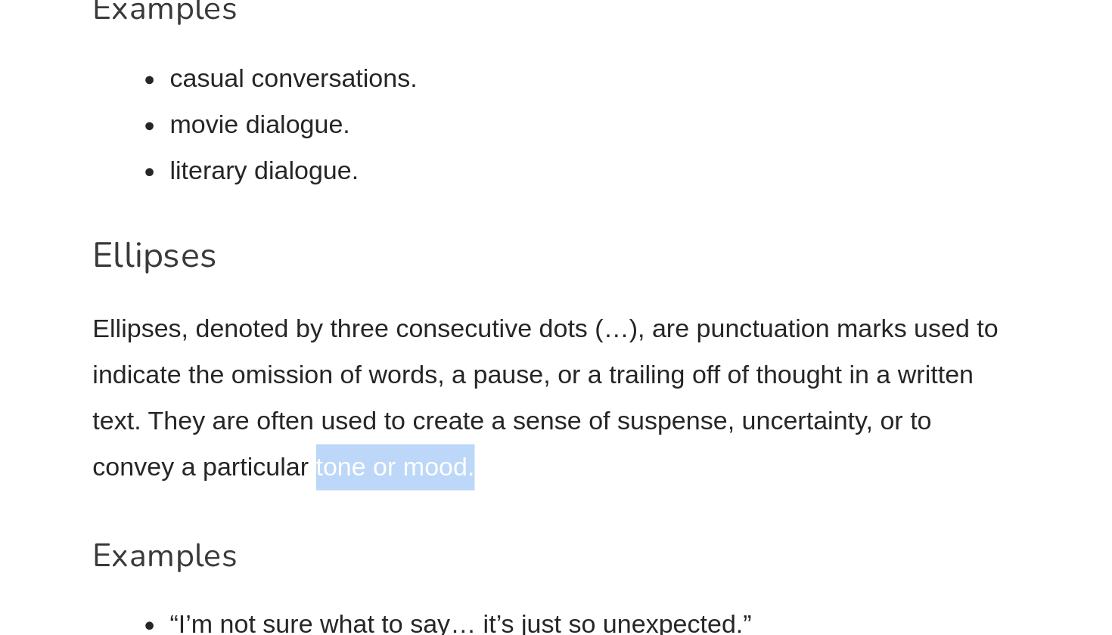
drag, startPoint x: 175, startPoint y: 157, endPoint x: 297, endPoint y: 162, distance: 122.6
click at [297, 183] on p "Ellipses, denoted by three consecutive dots (…), are punctuation marks used to …" at bounding box center [393, 235] width 507 height 104
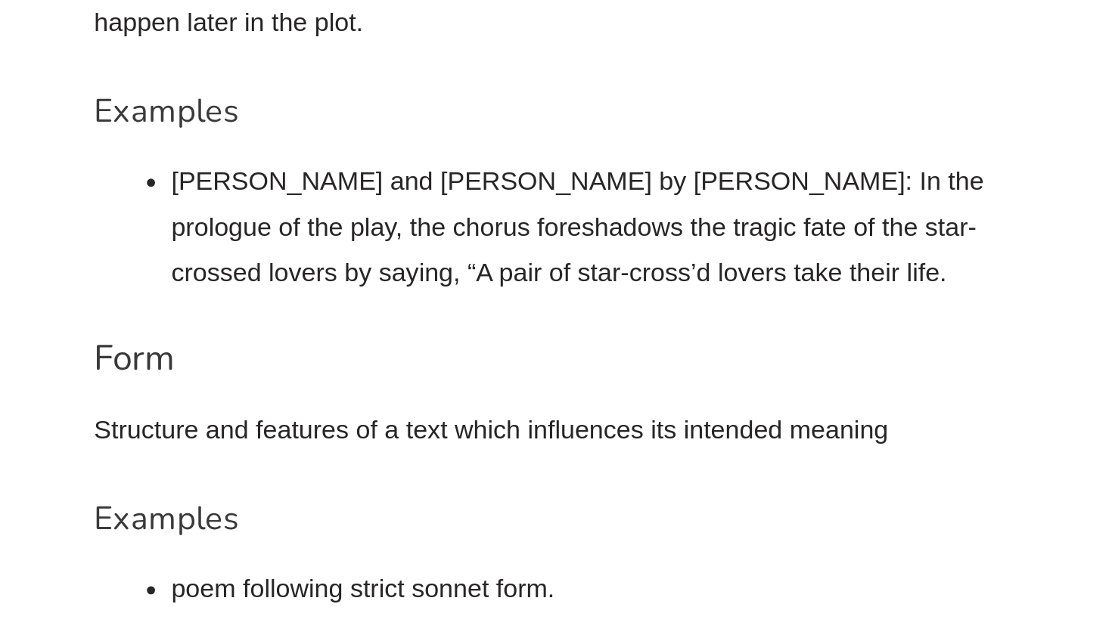
scroll to position [6106, 0]
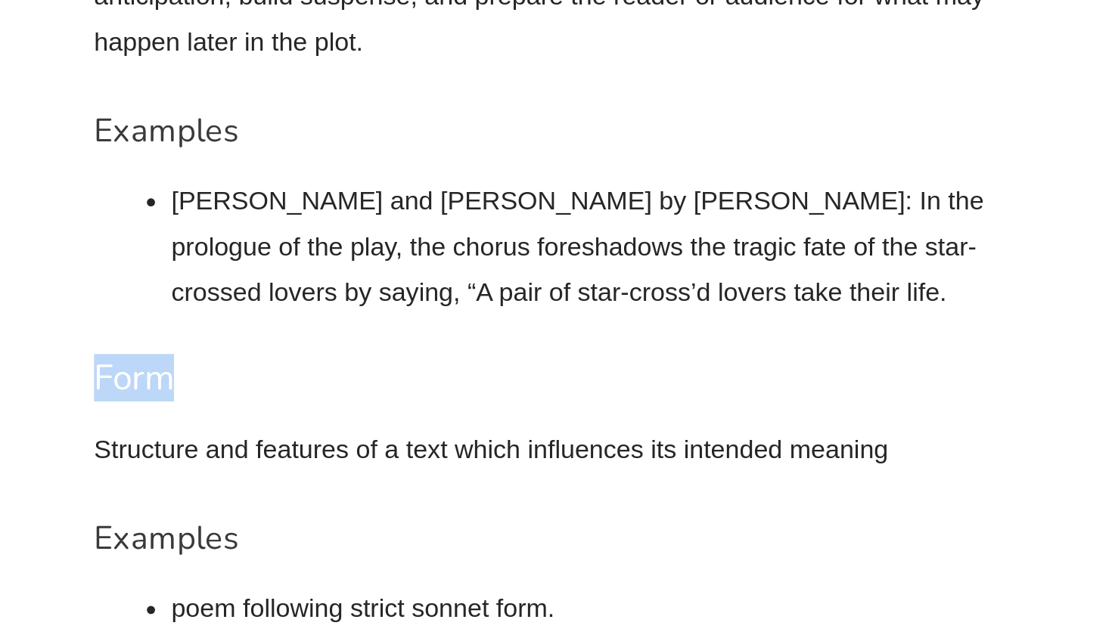
drag, startPoint x: 52, startPoint y: 95, endPoint x: 101, endPoint y: 97, distance: 48.5
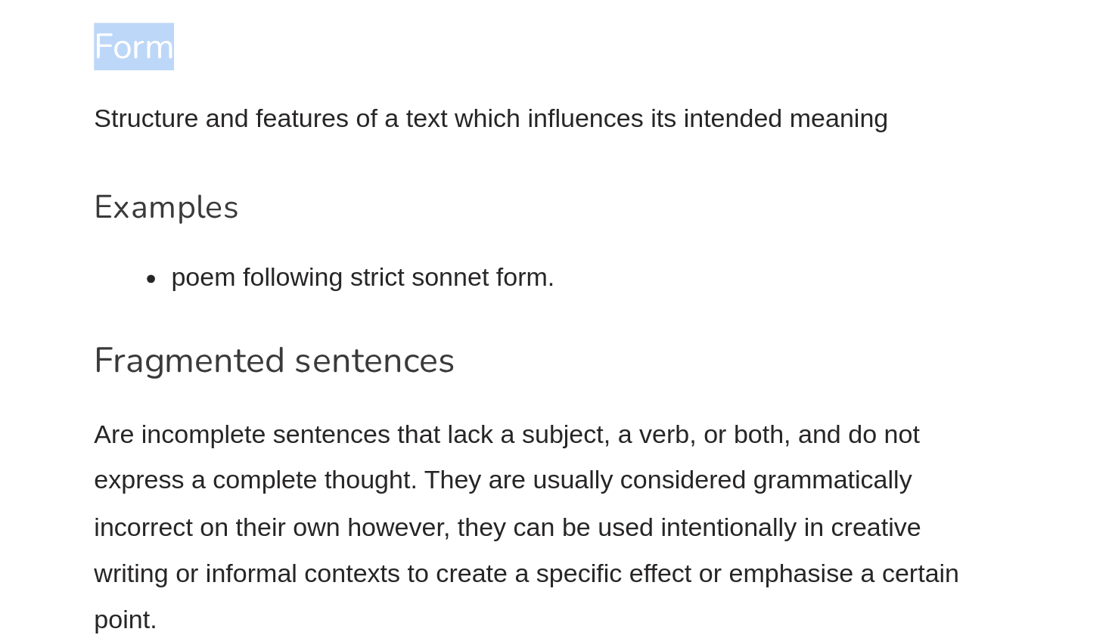
scroll to position [6260, 0]
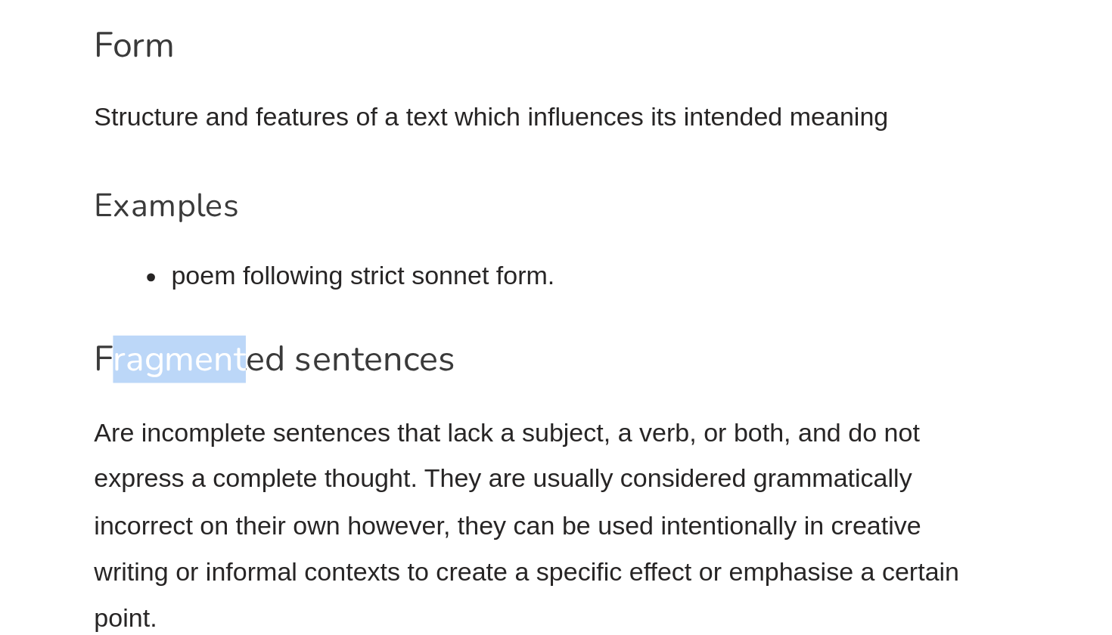
drag, startPoint x: 64, startPoint y: 88, endPoint x: 136, endPoint y: 98, distance: 72.6
click at [140, 469] on h3 "Fragmented sentences" at bounding box center [393, 482] width 507 height 26
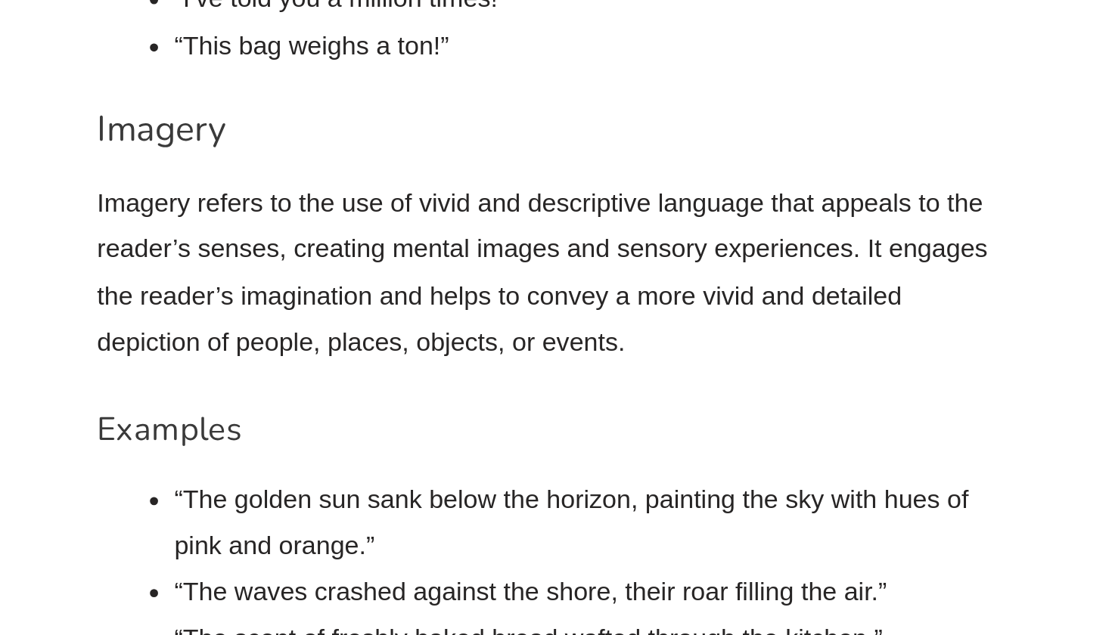
scroll to position [7054, 0]
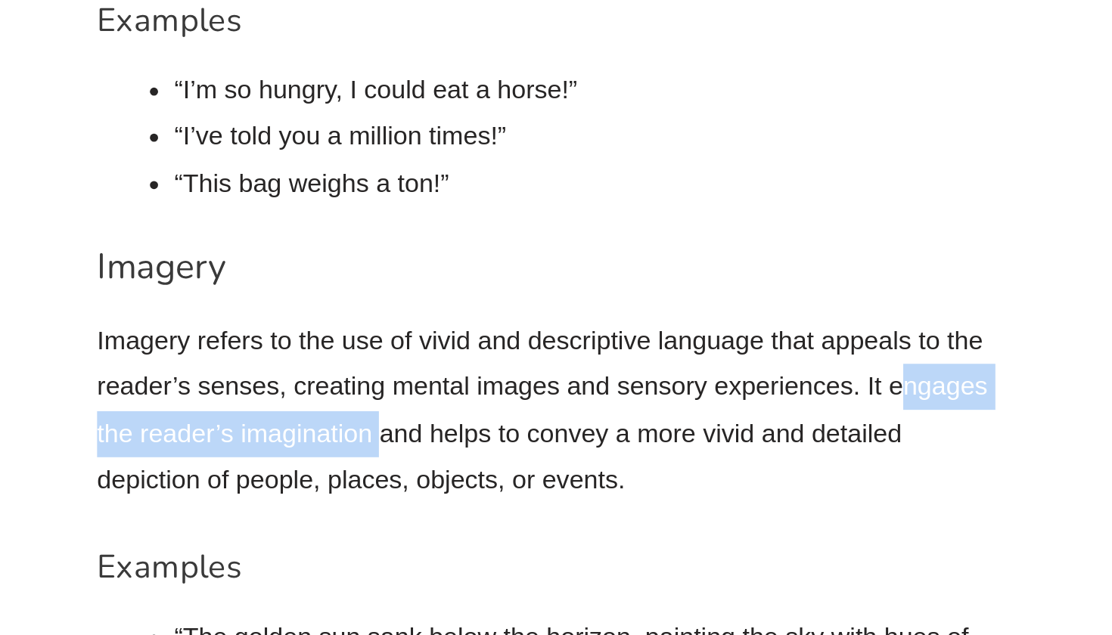
drag, startPoint x: 502, startPoint y: 99, endPoint x: 213, endPoint y: 128, distance: 290.4
click at [213, 379] on p "Imagery refers to the use of vivid and descriptive language that appeals to the…" at bounding box center [393, 431] width 507 height 104
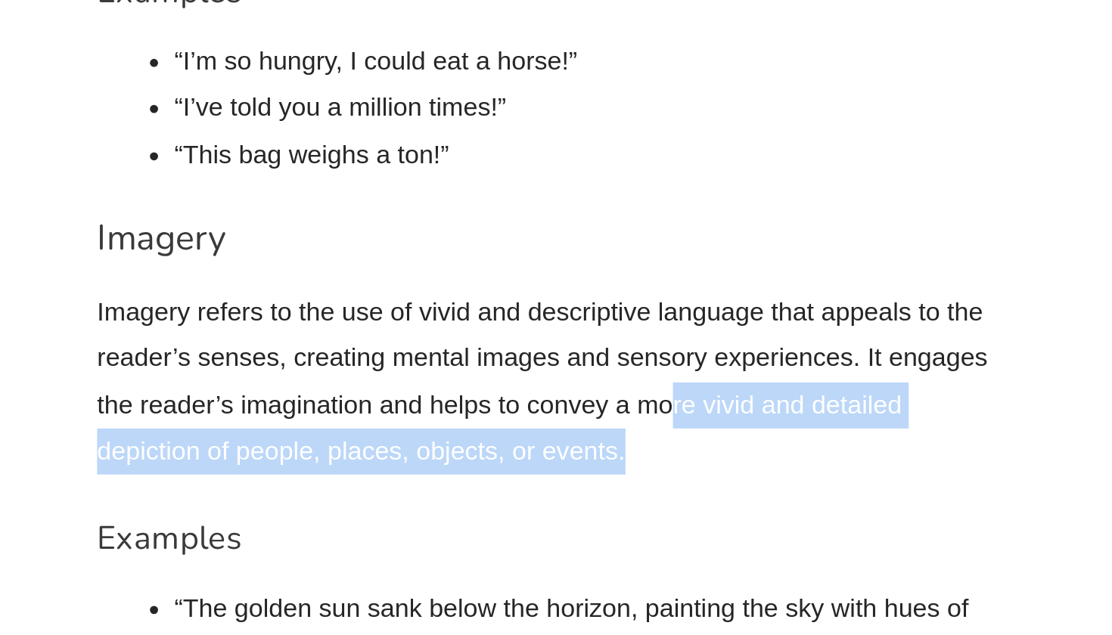
drag, startPoint x: 374, startPoint y: 109, endPoint x: 470, endPoint y: 138, distance: 100.5
click at [470, 379] on p "Imagery refers to the use of vivid and descriptive language that appeals to the…" at bounding box center [393, 431] width 507 height 104
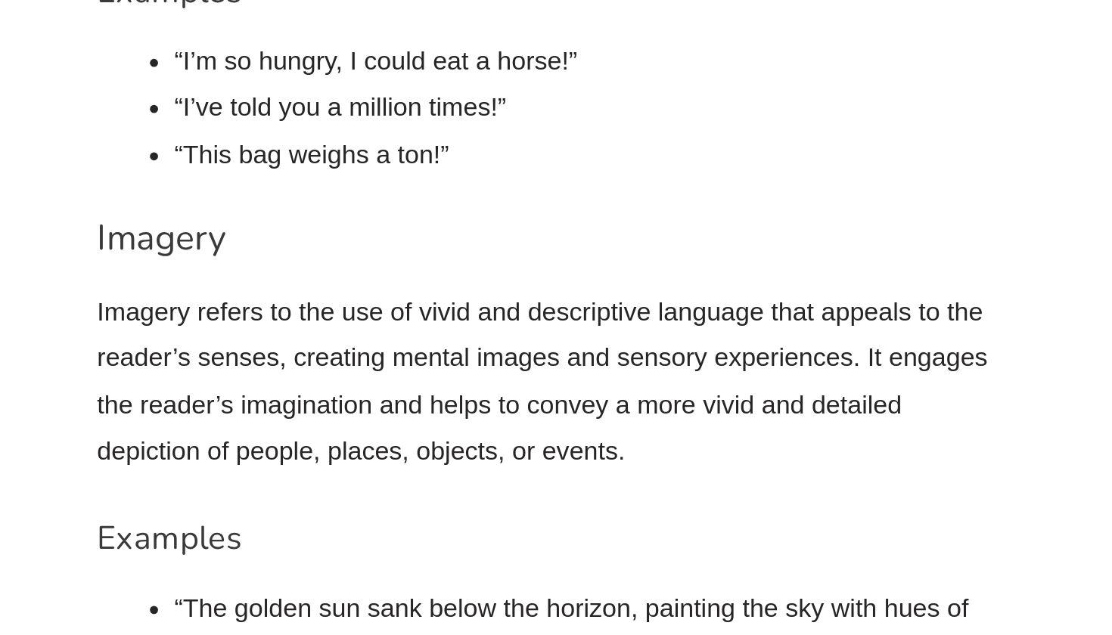
click at [419, 379] on p "Imagery refers to the use of vivid and descriptive language that appeals to the…" at bounding box center [393, 431] width 507 height 104
drag, startPoint x: 421, startPoint y: 108, endPoint x: 394, endPoint y: 110, distance: 26.5
click at [394, 379] on p "Imagery refers to the use of vivid and descriptive language that appeals to the…" at bounding box center [393, 431] width 507 height 104
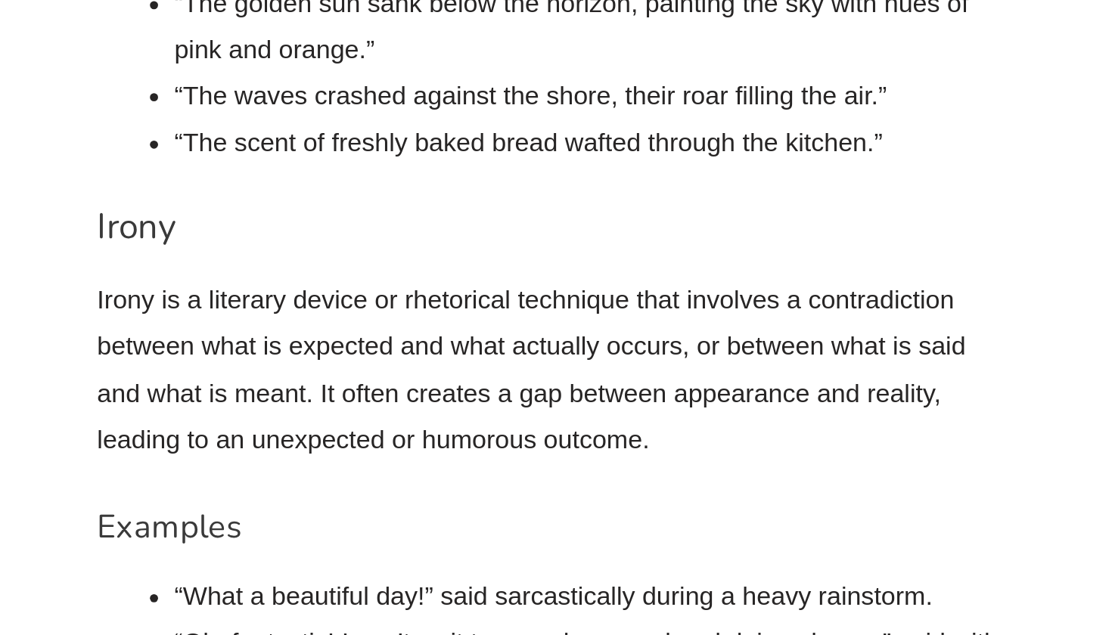
scroll to position [7330, 0]
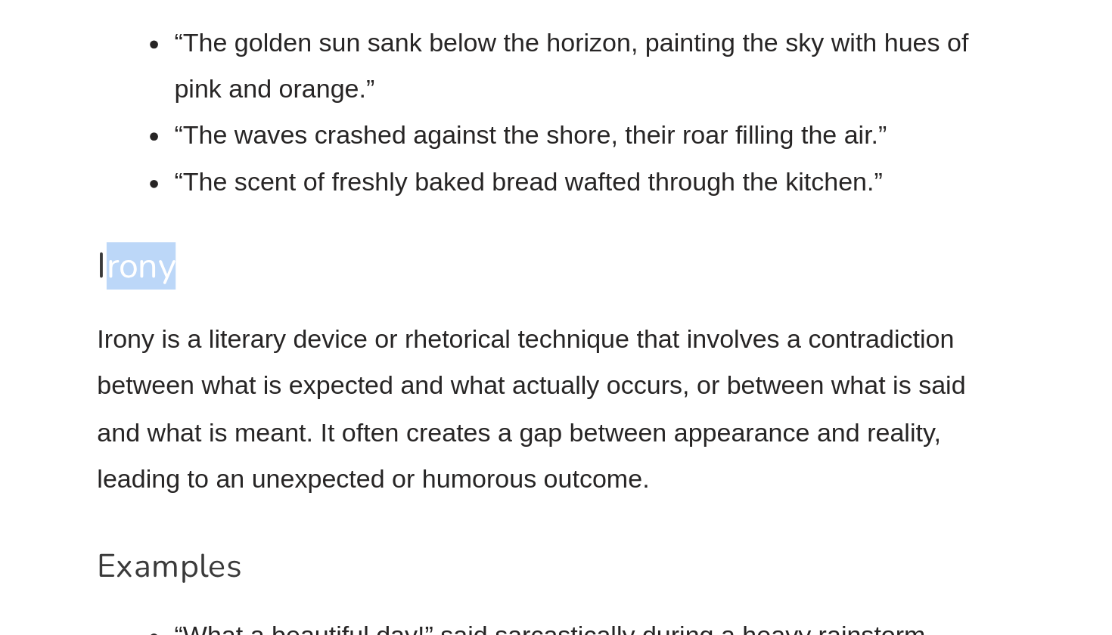
drag, startPoint x: 57, startPoint y: 32, endPoint x: 115, endPoint y: 36, distance: 57.6
click at [140, 393] on h3 "Irony" at bounding box center [393, 406] width 507 height 26
click at [492, 600] on li "“What a beautiful day!” said sarcastically during a heavy rainstorm." at bounding box center [415, 613] width 464 height 26
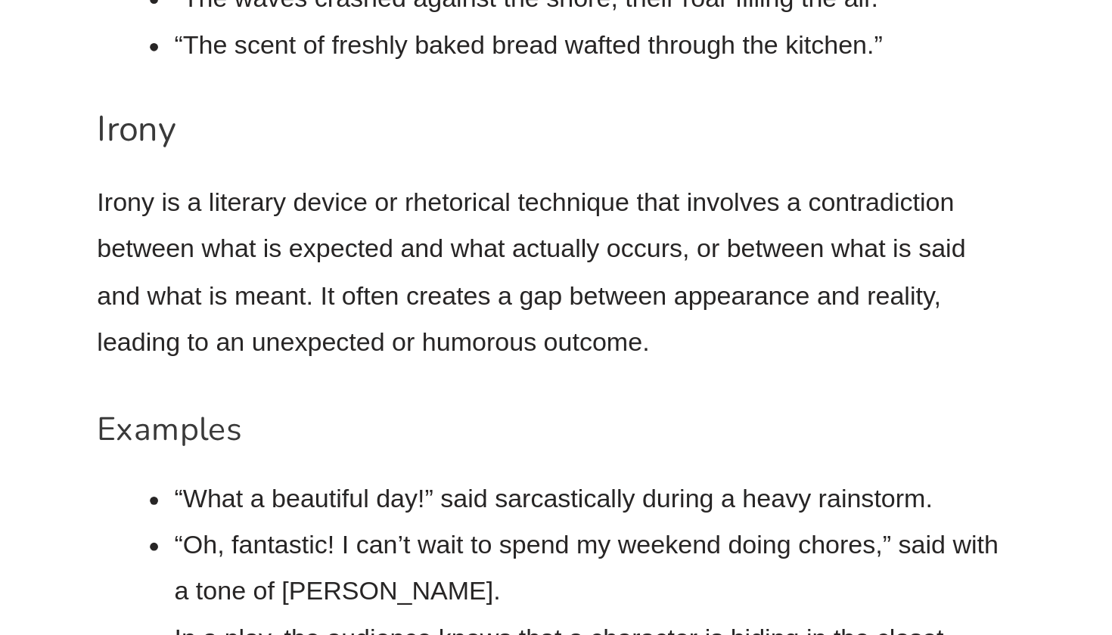
scroll to position [7388, 0]
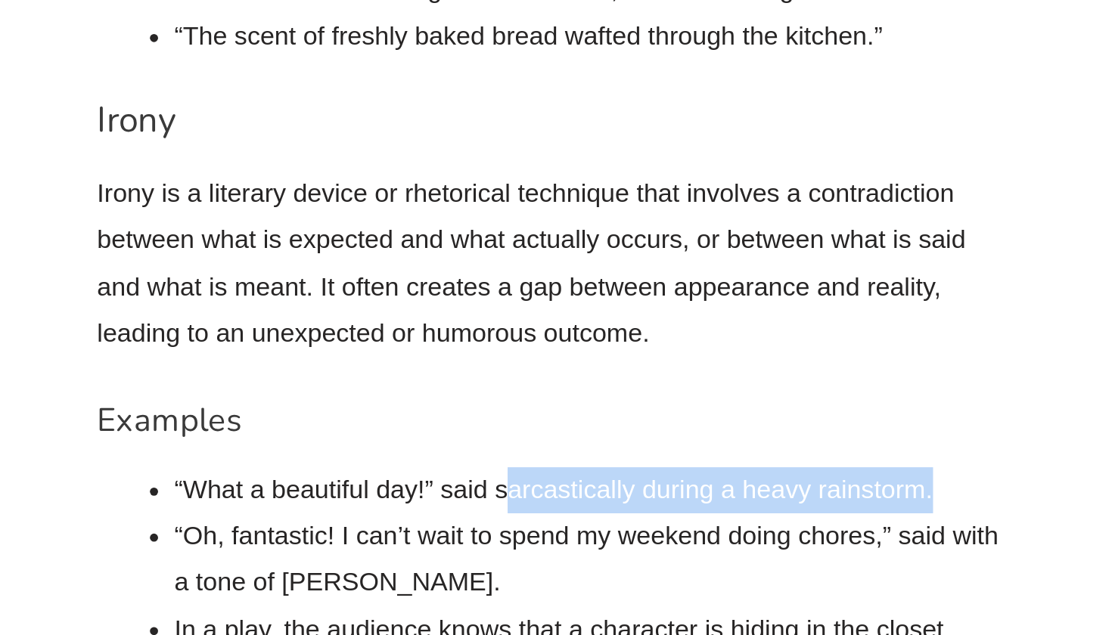
drag, startPoint x: 281, startPoint y: 157, endPoint x: 356, endPoint y: 160, distance: 75.0
click at [356, 542] on li "“What a beautiful day!” said sarcastically during a heavy rainstorm." at bounding box center [415, 555] width 464 height 26
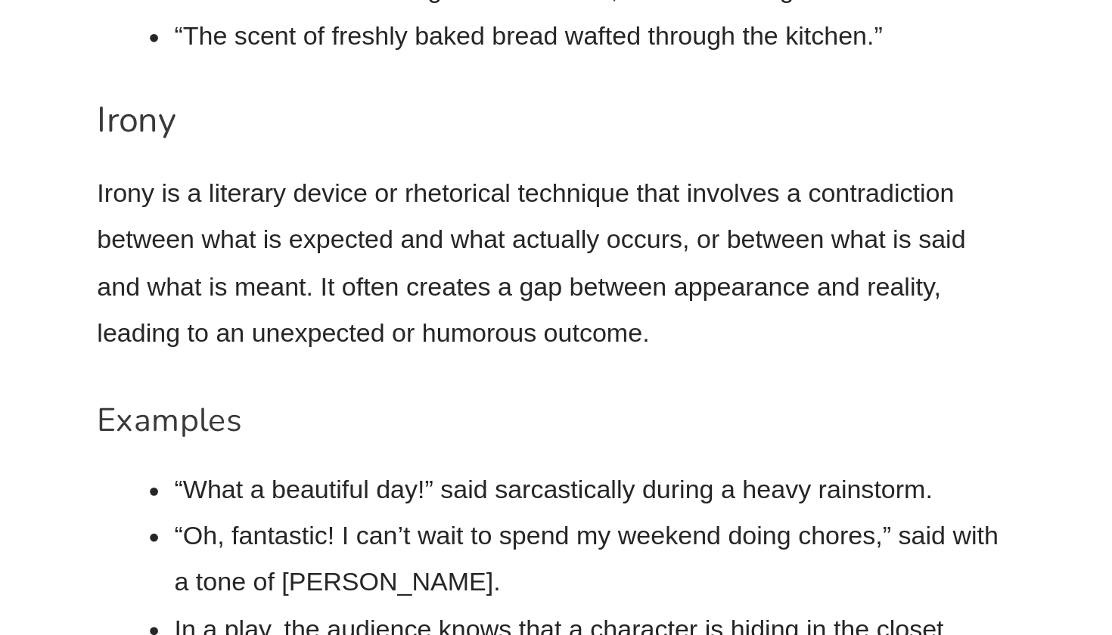
click at [336, 567] on li "“Oh, fantastic! I can’t wait to spend my weekend doing chores,” said with a ton…" at bounding box center [415, 592] width 464 height 51
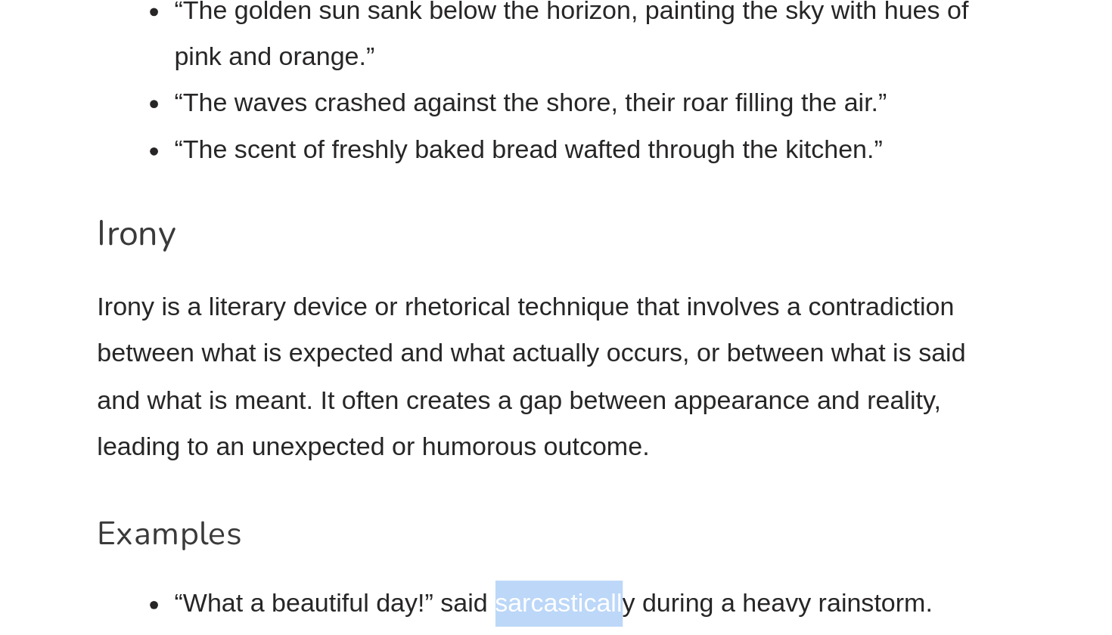
drag, startPoint x: 348, startPoint y: 215, endPoint x: 275, endPoint y: 213, distance: 72.6
click at [275, 542] on li "“What a beautiful day!” said sarcastically during a heavy rainstorm." at bounding box center [415, 555] width 464 height 26
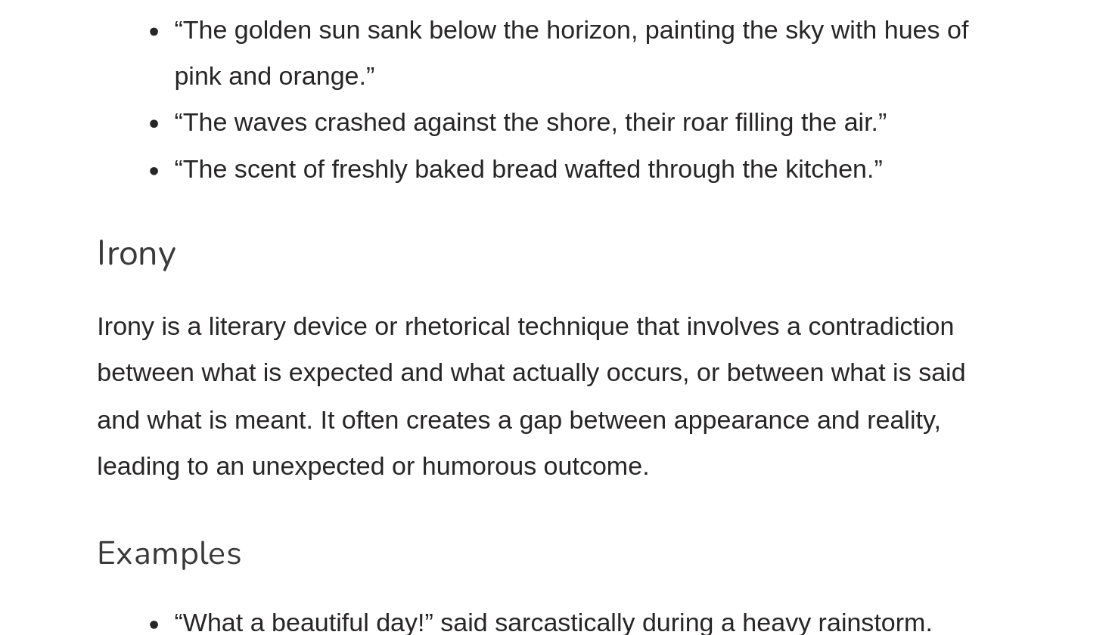
click at [368, 567] on li "“Oh, fantastic! I can’t wait to spend my weekend doing chores,” said with a ton…" at bounding box center [415, 592] width 464 height 51
drag, startPoint x: 344, startPoint y: 226, endPoint x: 275, endPoint y: 231, distance: 69.7
click at [275, 542] on li "“What a beautiful day!” said sarcastically during a heavy rainstorm." at bounding box center [415, 555] width 464 height 26
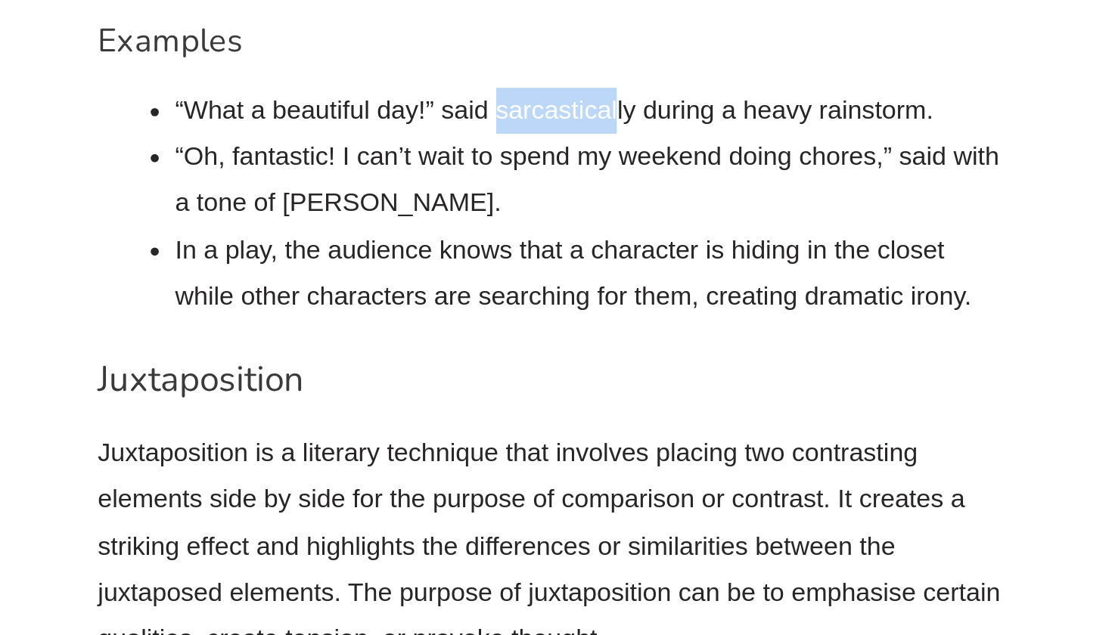
scroll to position [7600, 0]
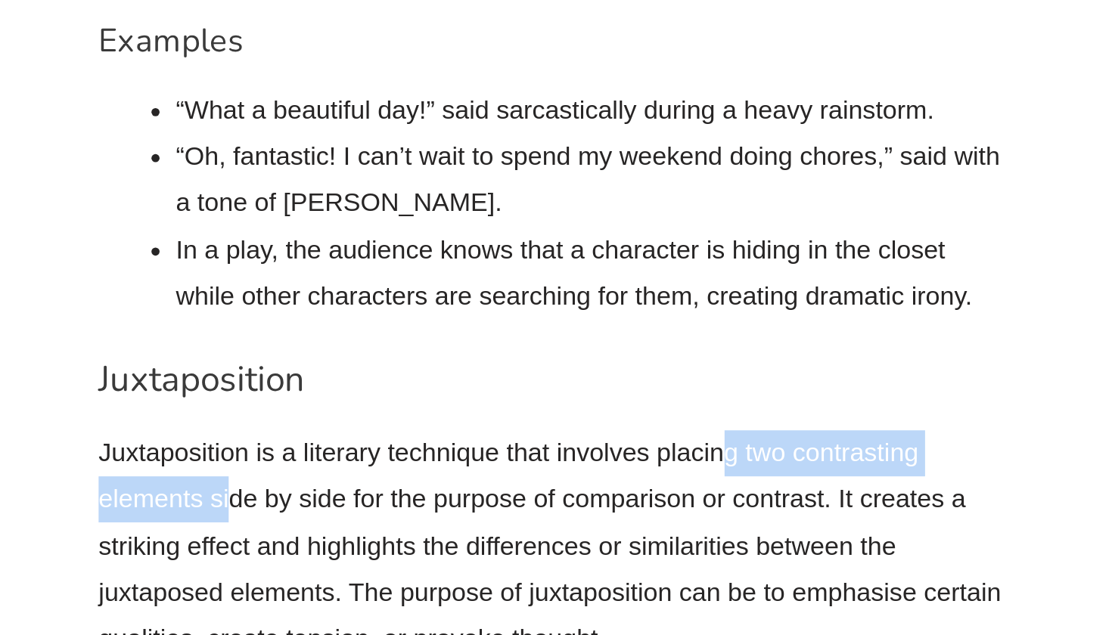
drag, startPoint x: 404, startPoint y: 126, endPoint x: 126, endPoint y: 164, distance: 281.1
click at [140, 521] on p "Juxtaposition is a literary technique that involves placing two contrasting ele…" at bounding box center [393, 585] width 507 height 129
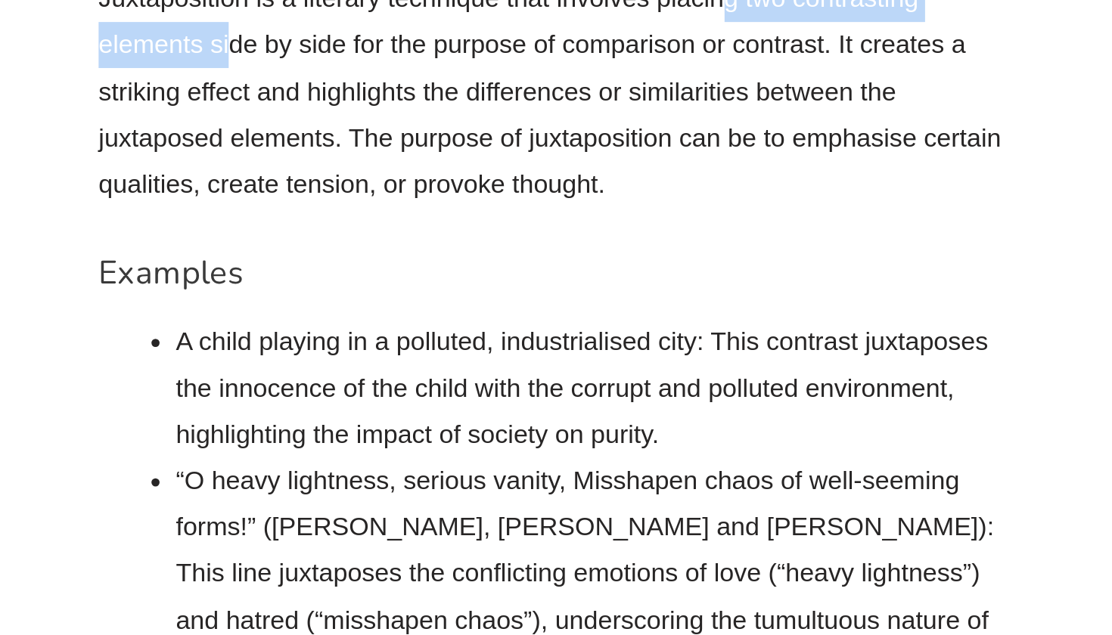
scroll to position [7868, 0]
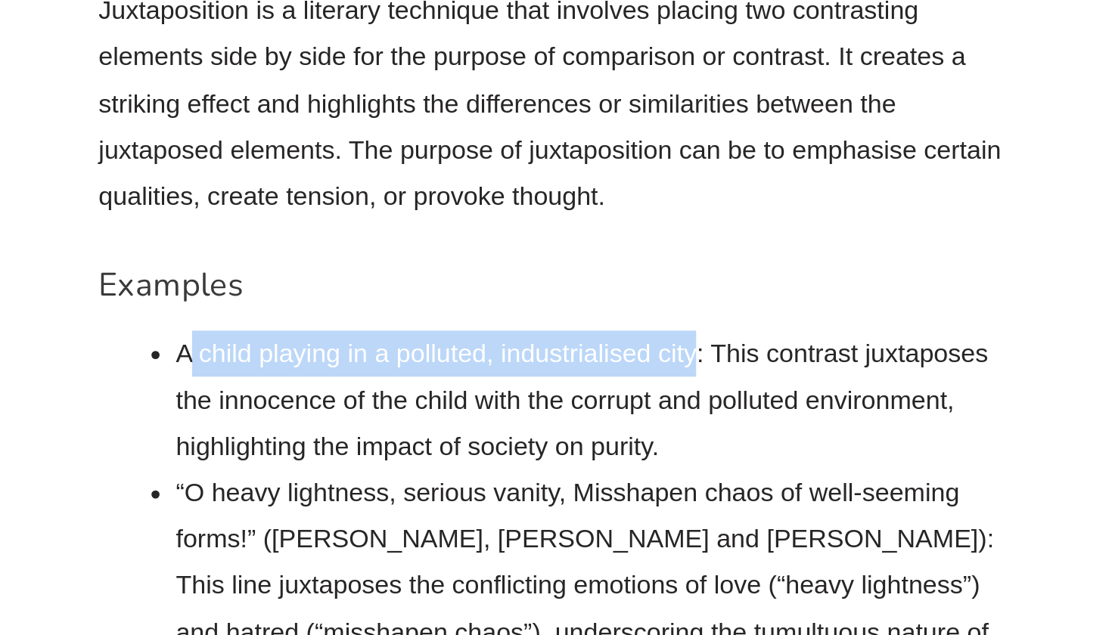
drag, startPoint x: 105, startPoint y: 71, endPoint x: 390, endPoint y: 80, distance: 284.6
click at [390, 444] on li "A child playing in a polluted, industrialised city: This contrast juxtaposes th…" at bounding box center [415, 483] width 464 height 78
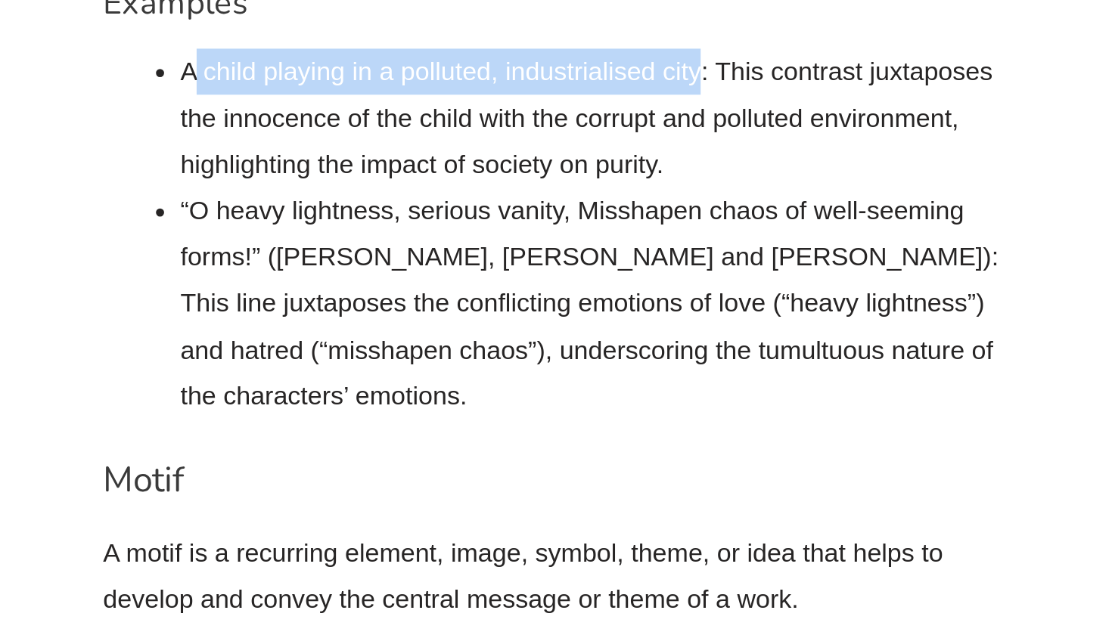
scroll to position [8017, 0]
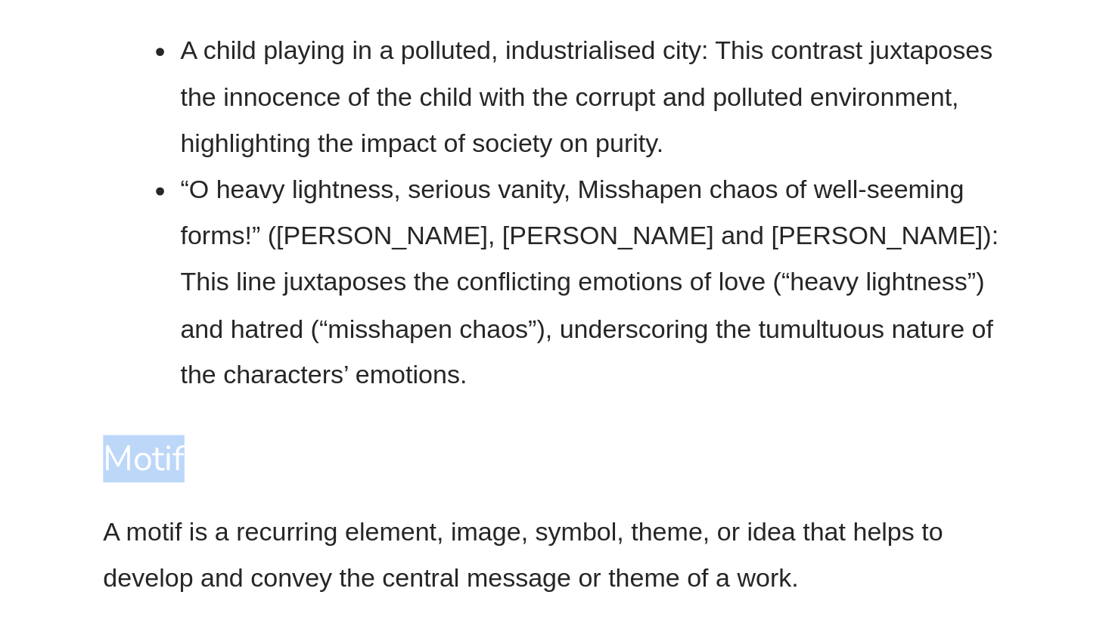
drag, startPoint x: 111, startPoint y: 129, endPoint x: 46, endPoint y: 131, distance: 65.1
click at [125, 131] on div "English Literary Techniques: A complete guide to Highschool English All about E…" at bounding box center [556, 205] width 862 height 14694
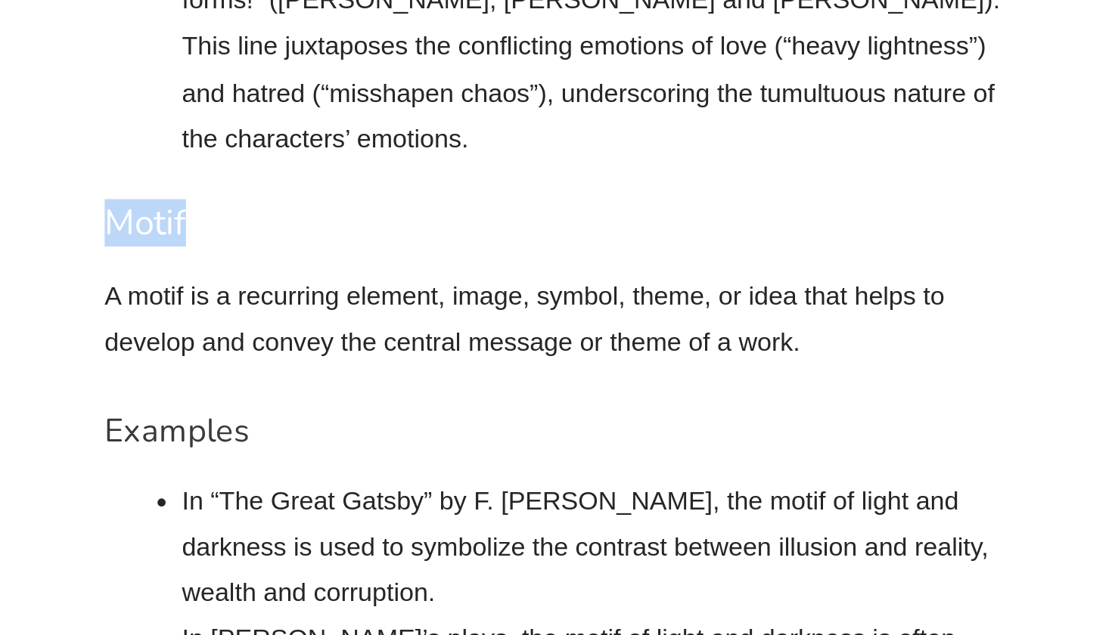
scroll to position [8158, 0]
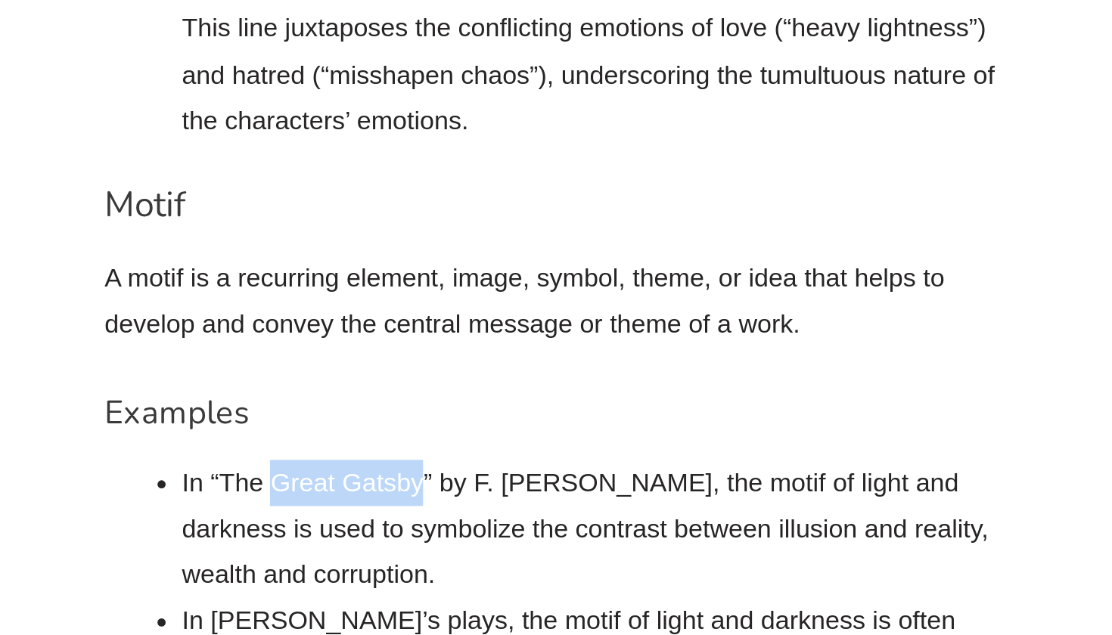
drag, startPoint x: 155, startPoint y: 144, endPoint x: 235, endPoint y: 148, distance: 80.3
click at [235, 538] on li "In “The Great Gatsby” by F. [PERSON_NAME], the motif of light and darkness is u…" at bounding box center [415, 577] width 464 height 78
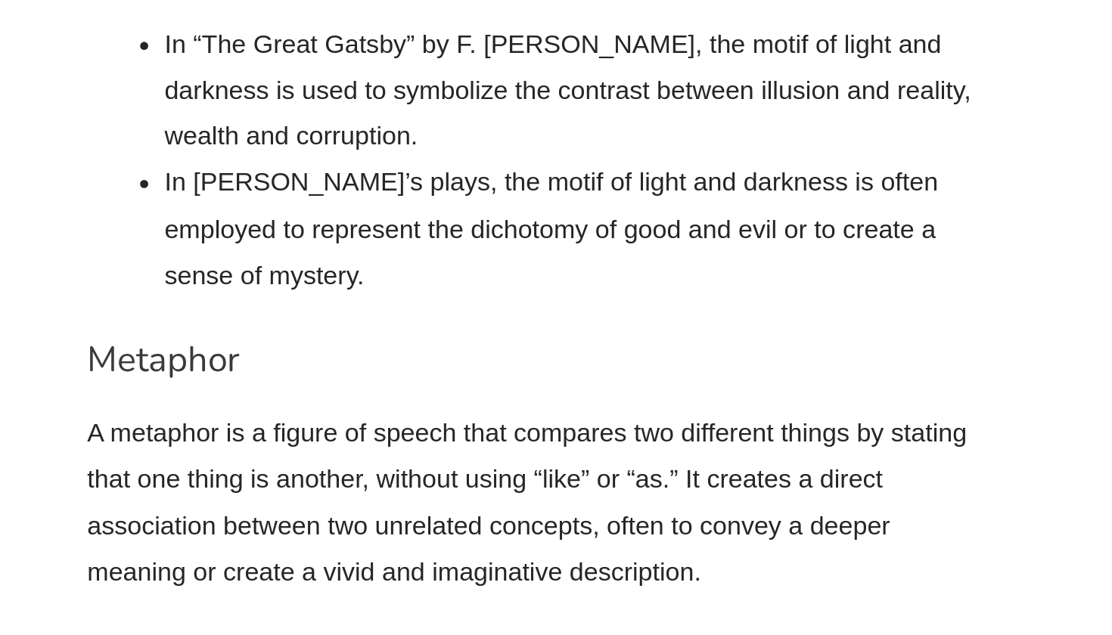
scroll to position [8678, 0]
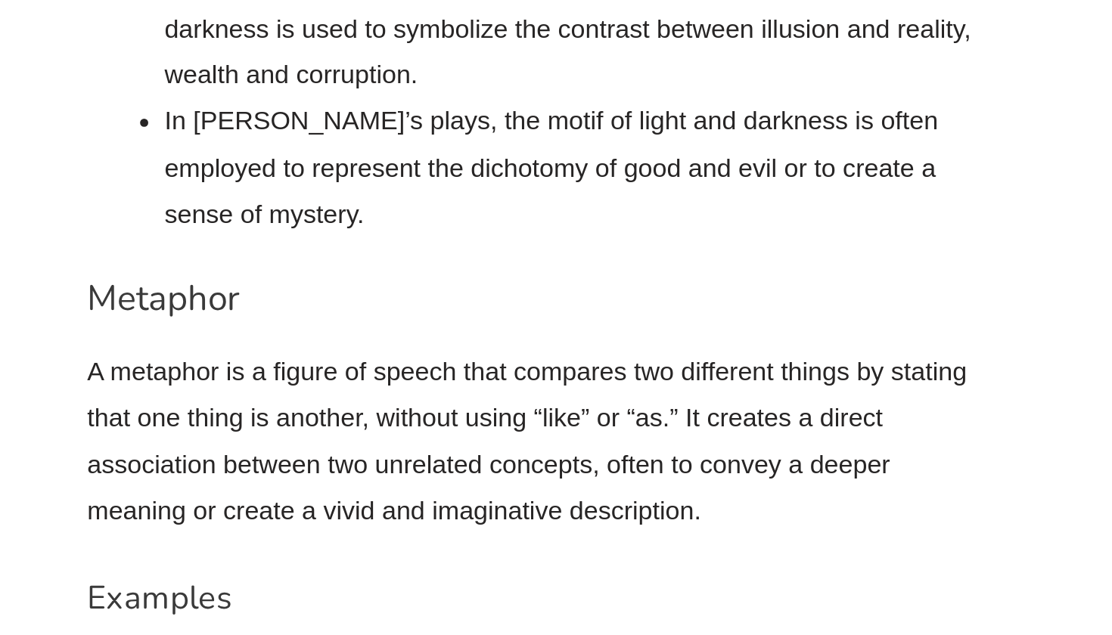
drag, startPoint x: 408, startPoint y: 157, endPoint x: 620, endPoint y: 1, distance: 264.0
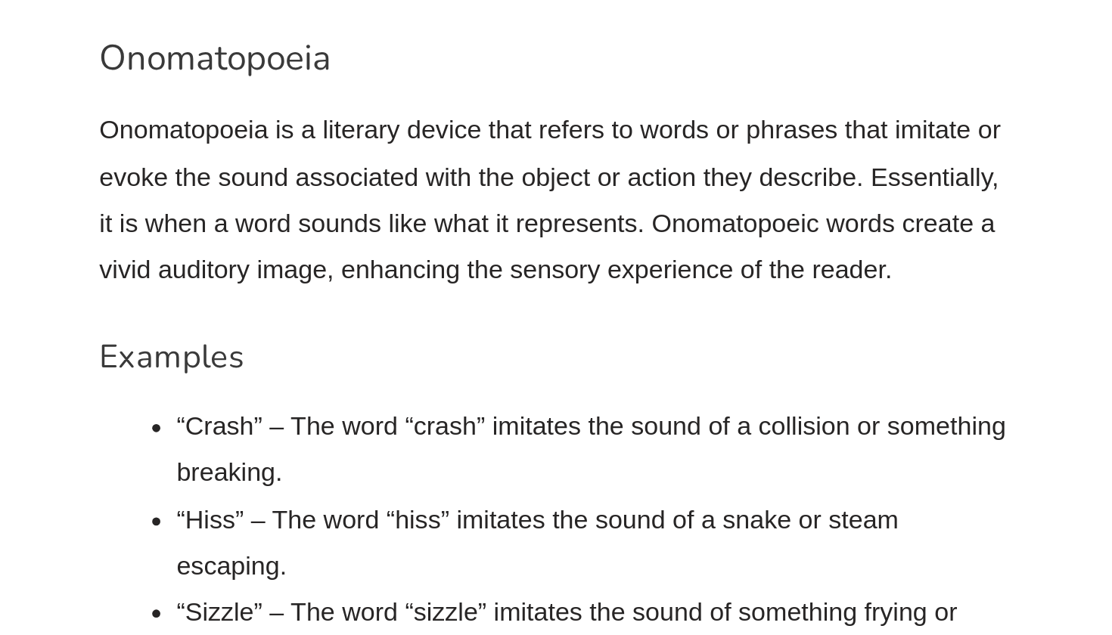
scroll to position [8938, 0]
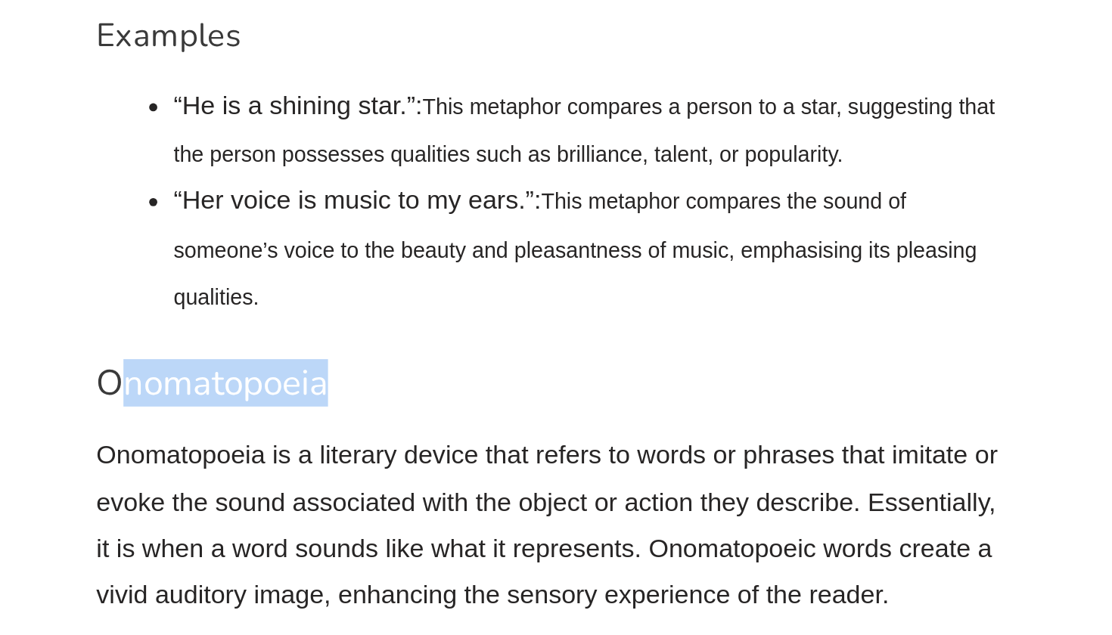
drag, startPoint x: 69, startPoint y: 82, endPoint x: 215, endPoint y: 79, distance: 146.0
click at [215, 296] on h3 "Onomatopoeia" at bounding box center [393, 309] width 507 height 26
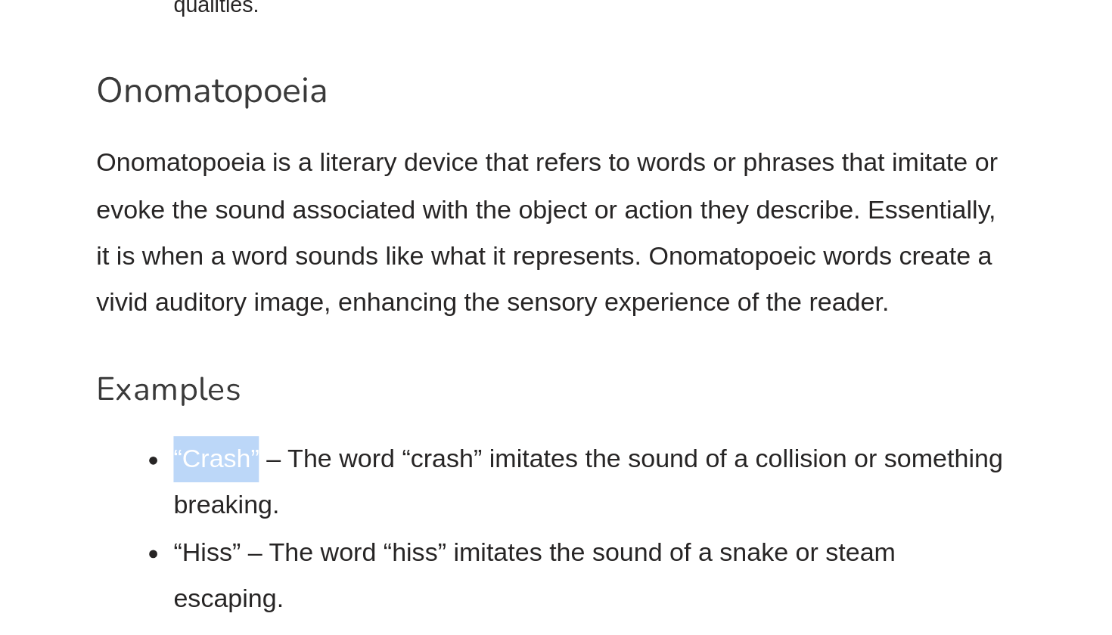
drag, startPoint x: 96, startPoint y: 132, endPoint x: 144, endPoint y: 132, distance: 47.7
drag, startPoint x: 98, startPoint y: 176, endPoint x: 138, endPoint y: 176, distance: 39.3
click at [183, 554] on li "“Hiss” – The word “hiss” imitates the sound of a snake or steam escaping." at bounding box center [415, 579] width 464 height 51
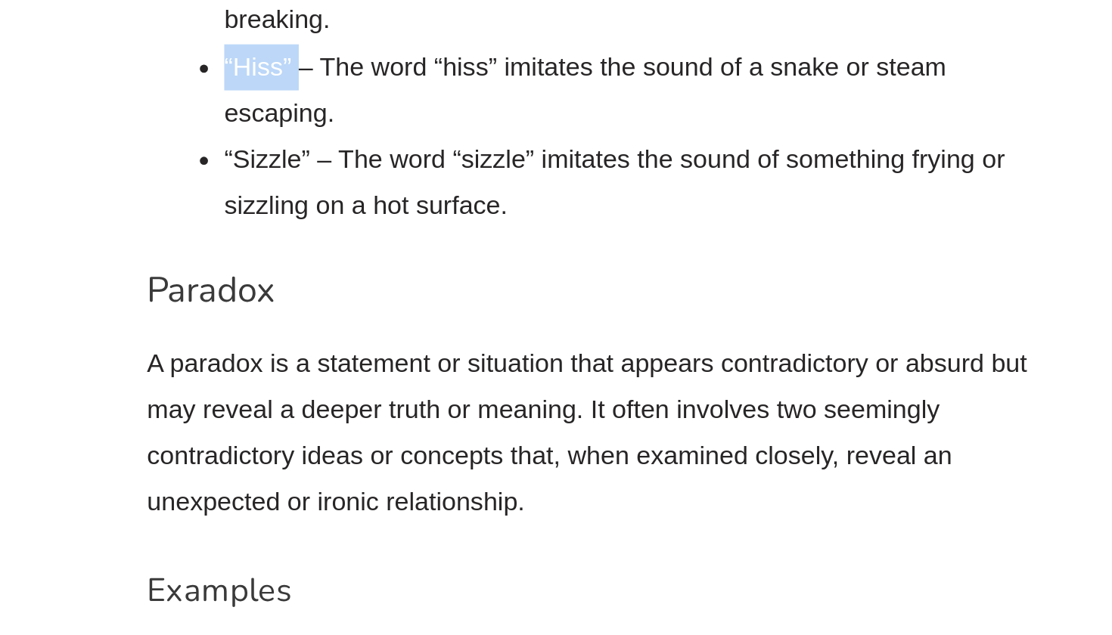
scroll to position [9195, 0]
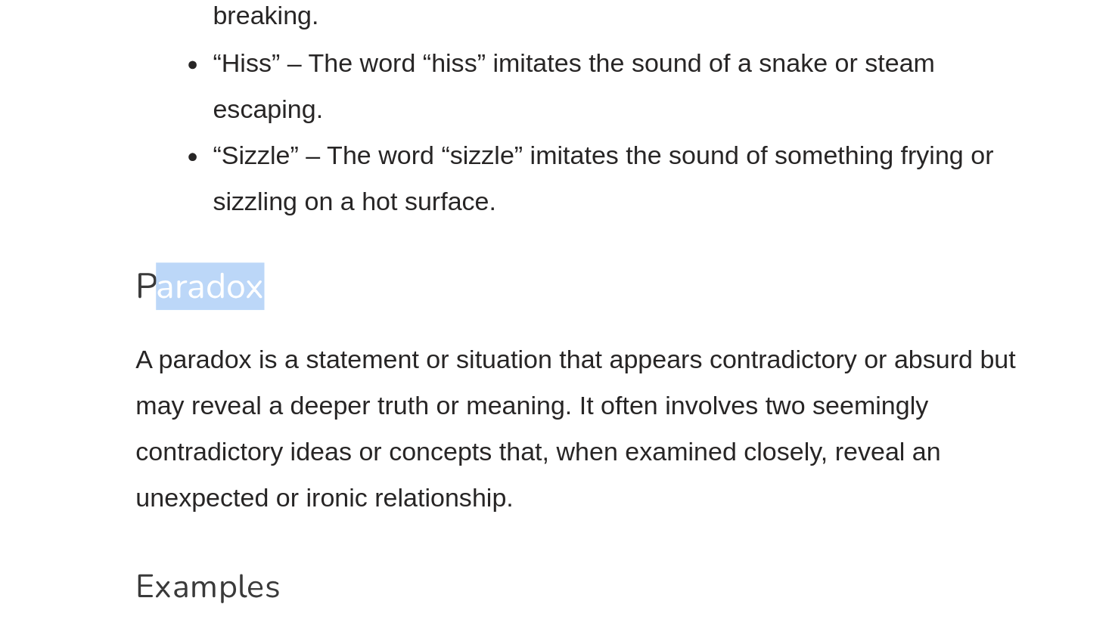
drag, startPoint x: 82, startPoint y: 30, endPoint x: 168, endPoint y: 42, distance: 87.1
click at [168, 422] on h3 "Paradox" at bounding box center [393, 435] width 507 height 26
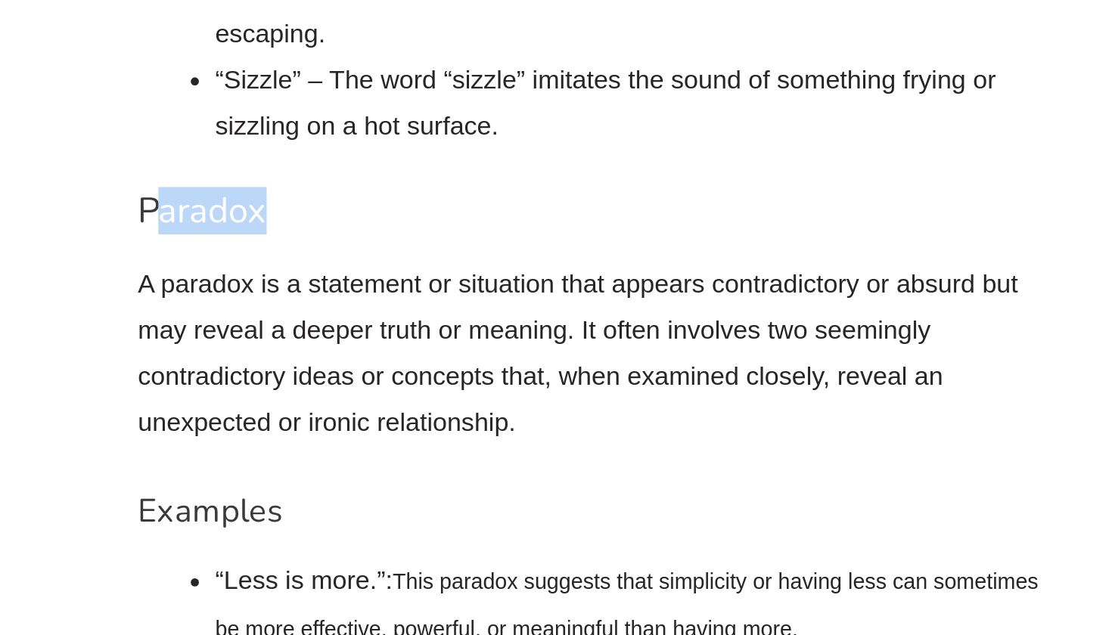
scroll to position [9243, 0]
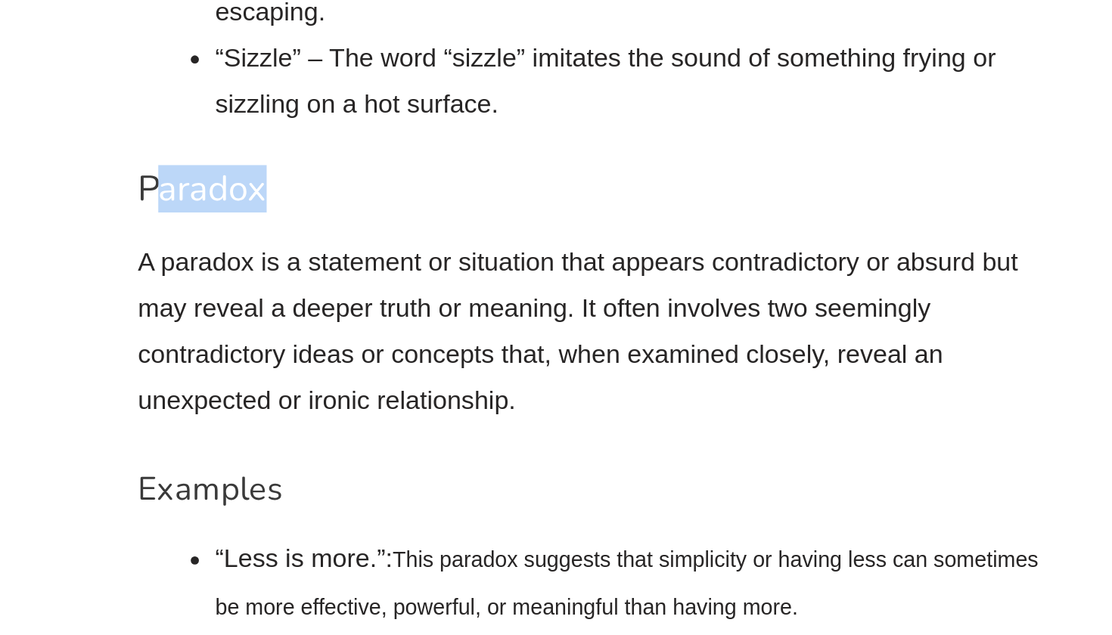
click at [222, 415] on p "A paradox is a statement or situation that appears contradictory or absurd but …" at bounding box center [393, 467] width 507 height 104
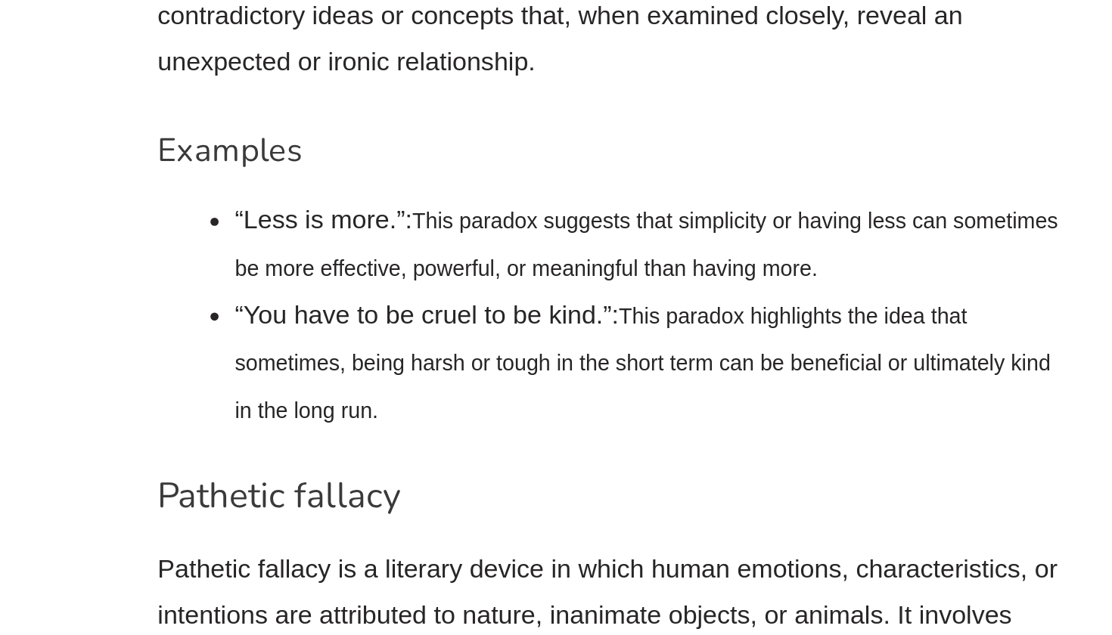
scroll to position [9436, 0]
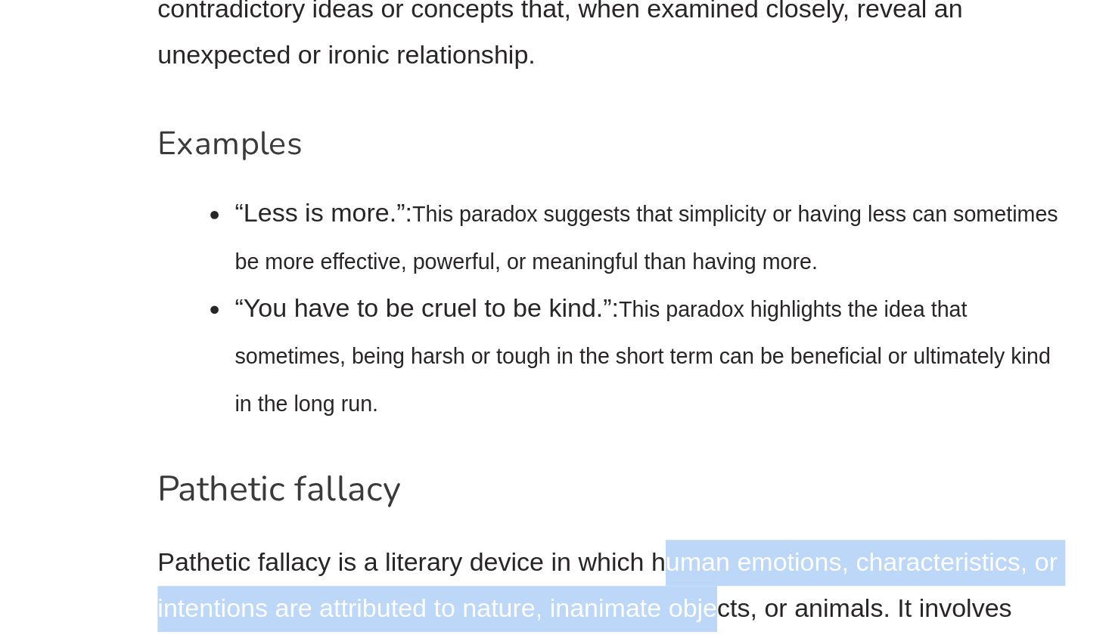
drag, startPoint x: 369, startPoint y: 189, endPoint x: 402, endPoint y: 218, distance: 44.0
click at [403, 583] on p "Pathetic fallacy is a literary device in which human emotions, characteristics,…" at bounding box center [393, 635] width 507 height 104
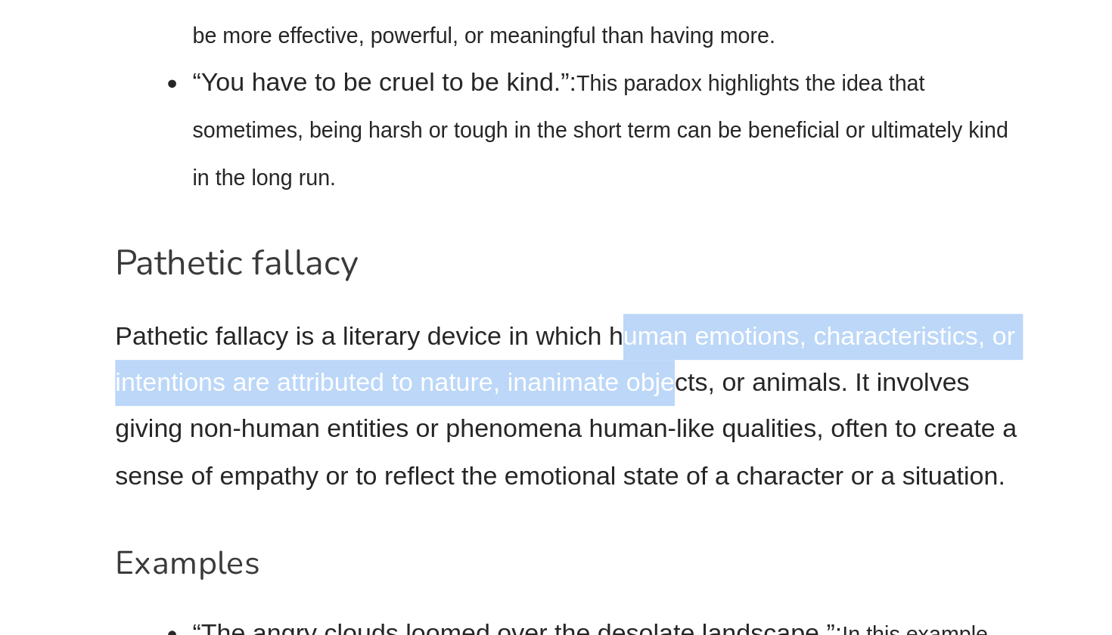
scroll to position [9586, 0]
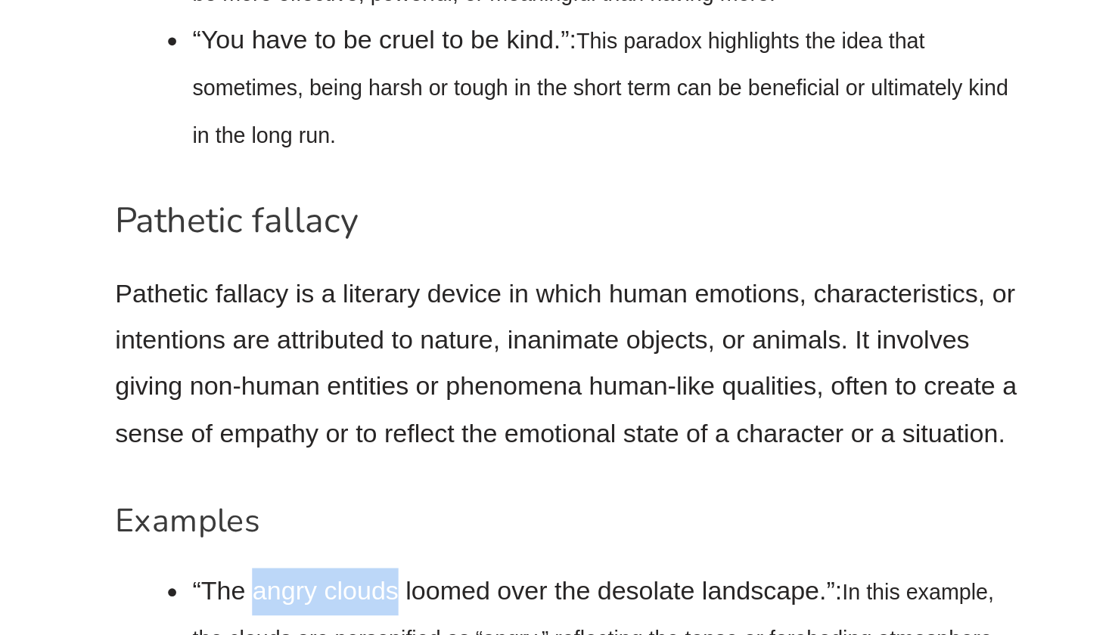
drag, startPoint x: 219, startPoint y: 204, endPoint x: 144, endPoint y: 204, distance: 75.7
click at [183, 598] on li "“The angry clouds loomed over the desolate landscape.”: In this example, the cl…" at bounding box center [415, 624] width 464 height 53
drag, startPoint x: 135, startPoint y: 258, endPoint x: 256, endPoint y: 259, distance: 121.0
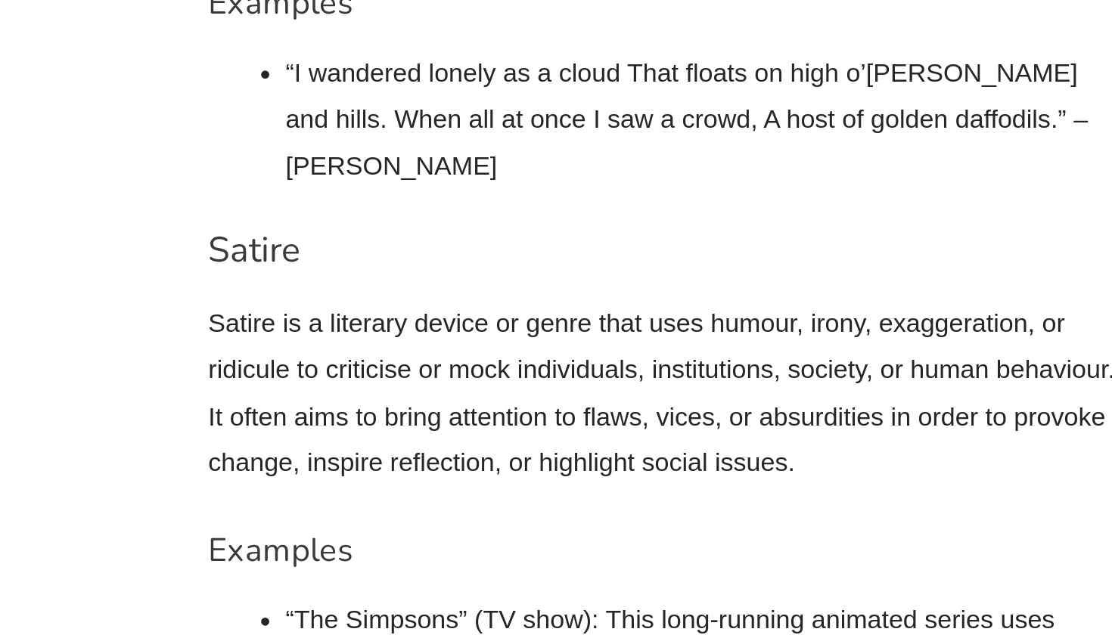
scroll to position [11293, 0]
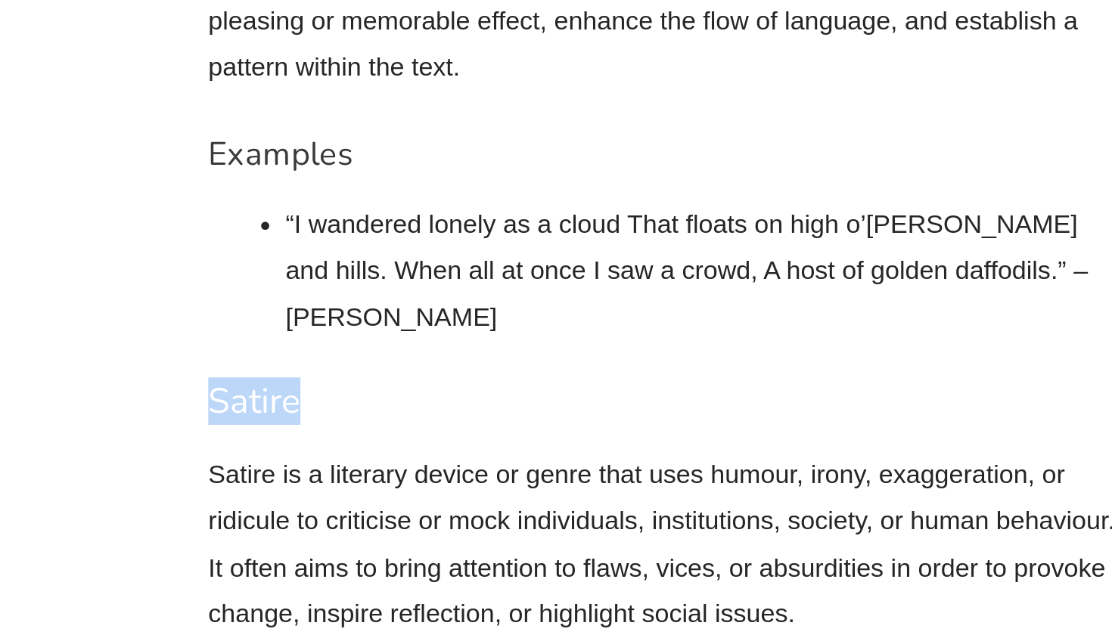
drag, startPoint x: 117, startPoint y: 95, endPoint x: 191, endPoint y: 98, distance: 74.2
click at [191, 402] on h3 "Satire" at bounding box center [393, 415] width 507 height 26
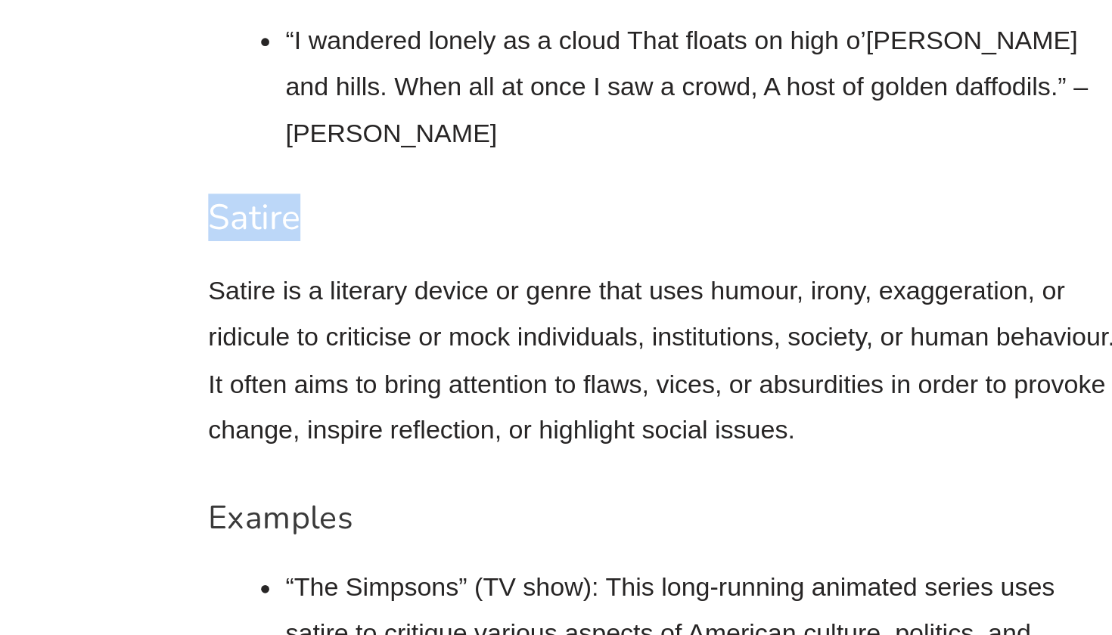
scroll to position [11460, 0]
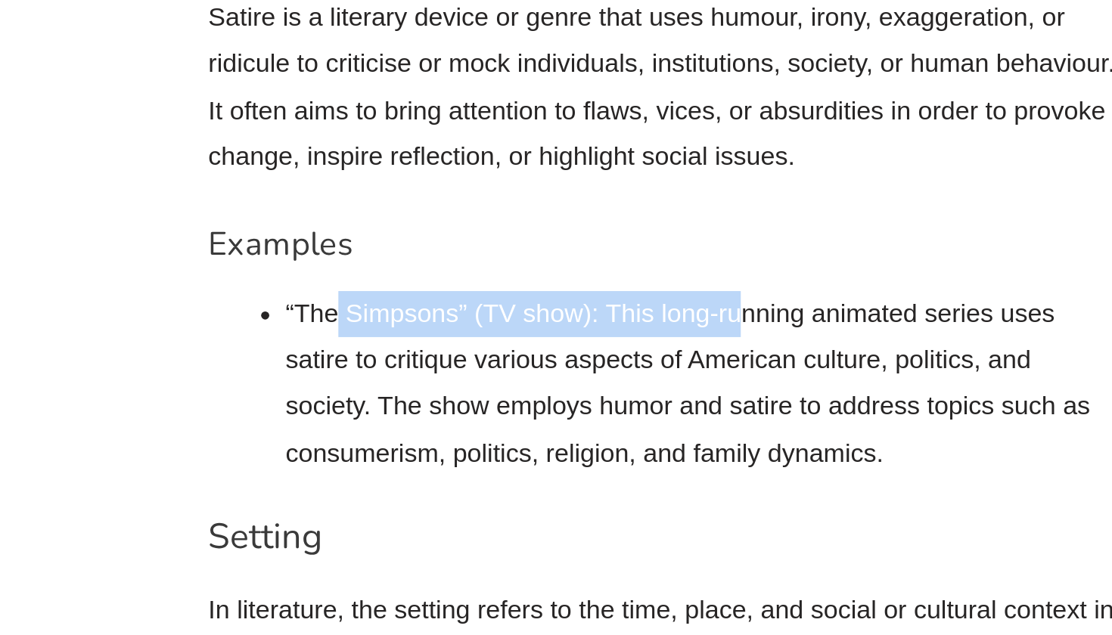
drag, startPoint x: 187, startPoint y: 39, endPoint x: 411, endPoint y: 39, distance: 223.9
click at [411, 443] on li "“The Simpsons” (TV show): This long-running animated series uses satire to crit…" at bounding box center [415, 495] width 464 height 104
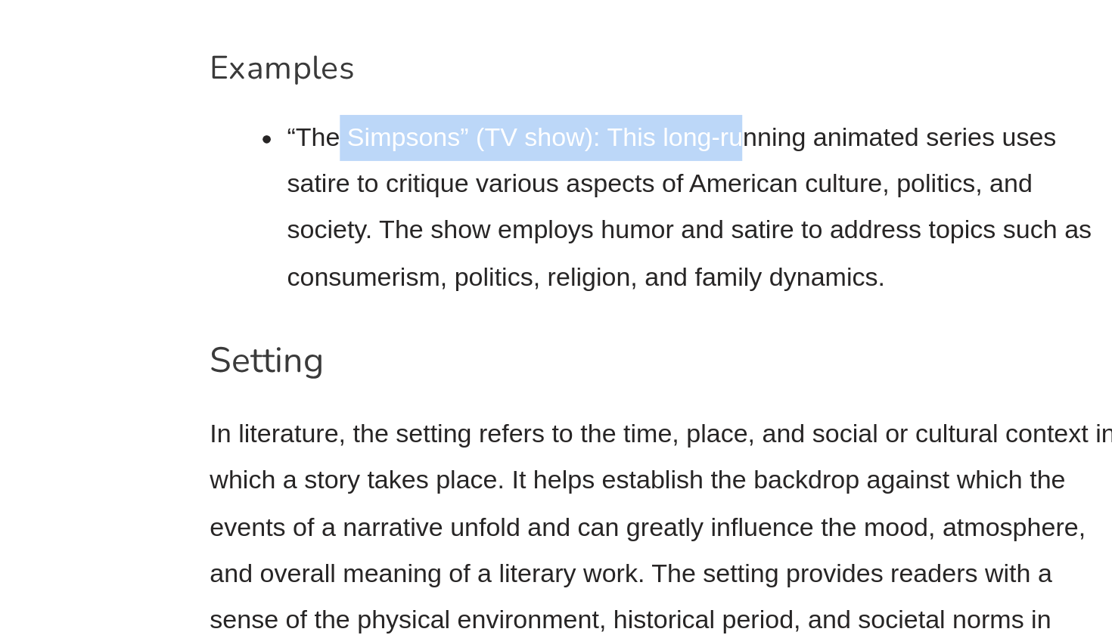
scroll to position [11560, 0]
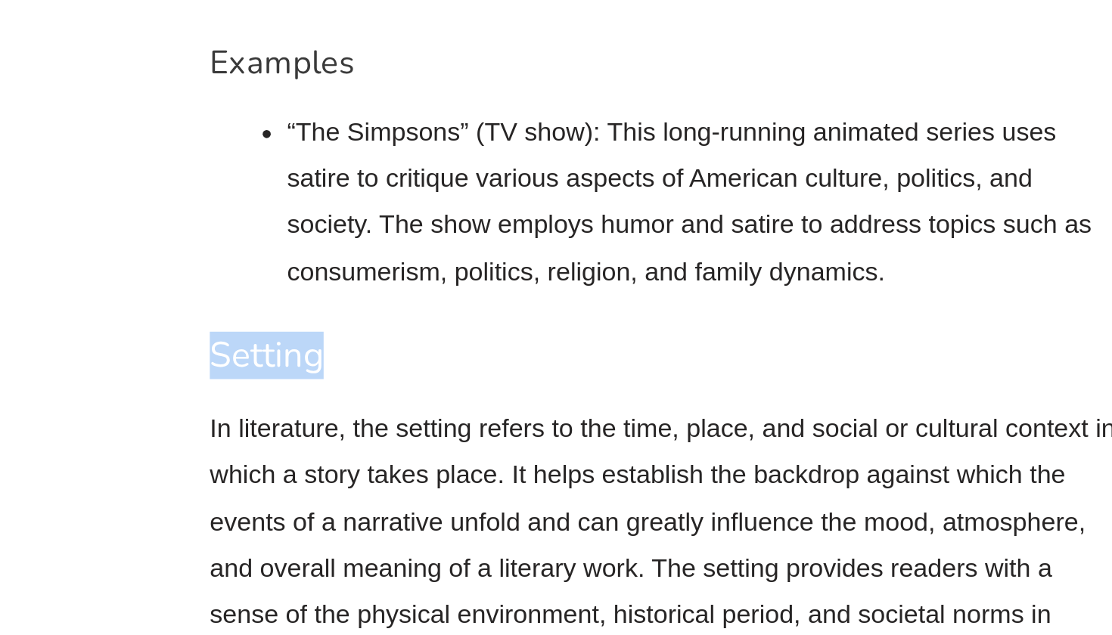
drag, startPoint x: 110, startPoint y: 64, endPoint x: 270, endPoint y: 70, distance: 159.7
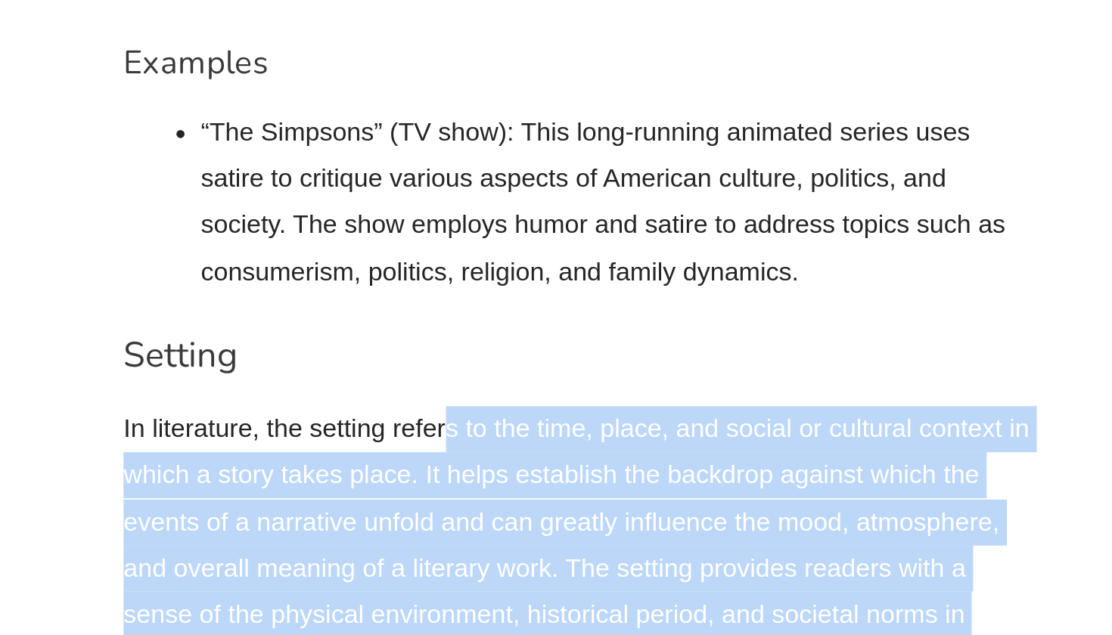
drag, startPoint x: 295, startPoint y: 107, endPoint x: 620, endPoint y: 110, distance: 324.6
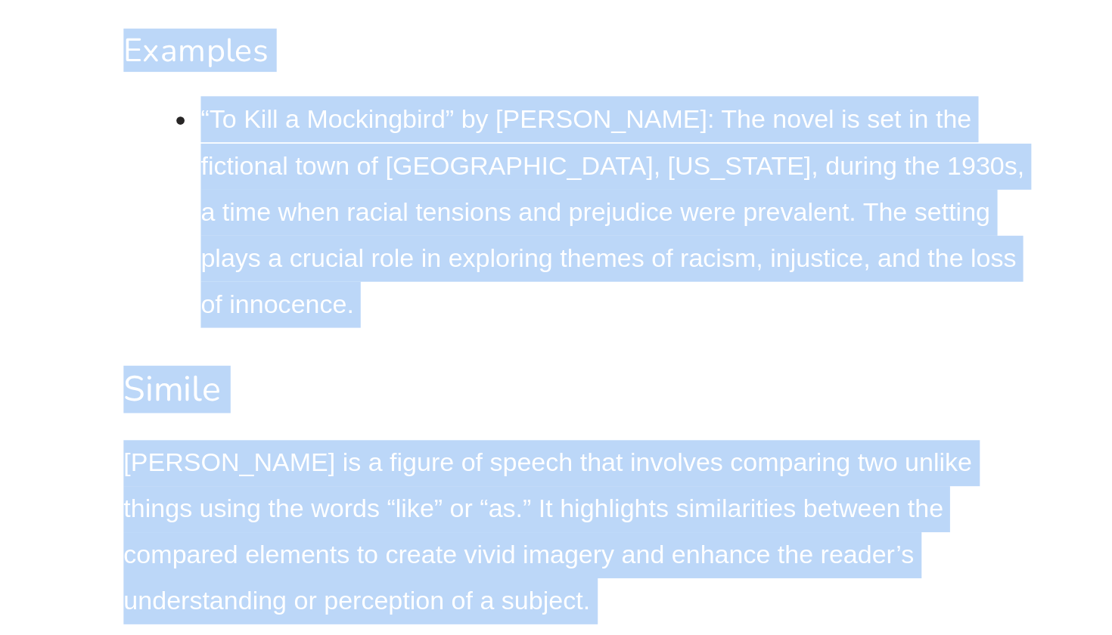
scroll to position [11963, 0]
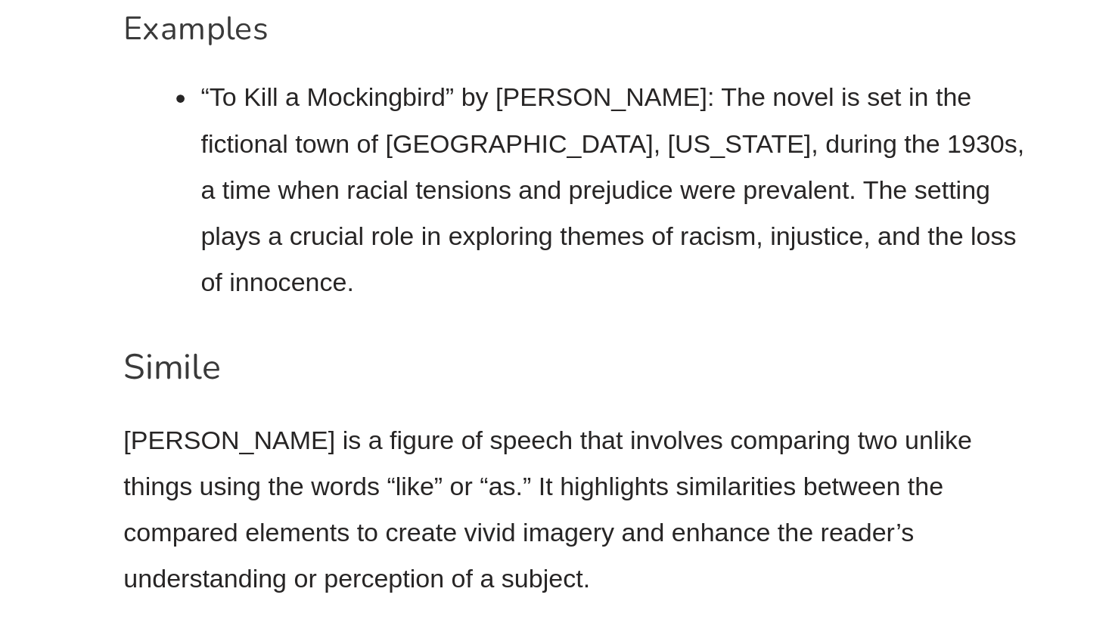
click at [367, 514] on p "[PERSON_NAME] is a figure of speech that involves comparing two unlike things u…" at bounding box center [393, 566] width 507 height 104
drag, startPoint x: 66, startPoint y: 46, endPoint x: 187, endPoint y: 46, distance: 121.0
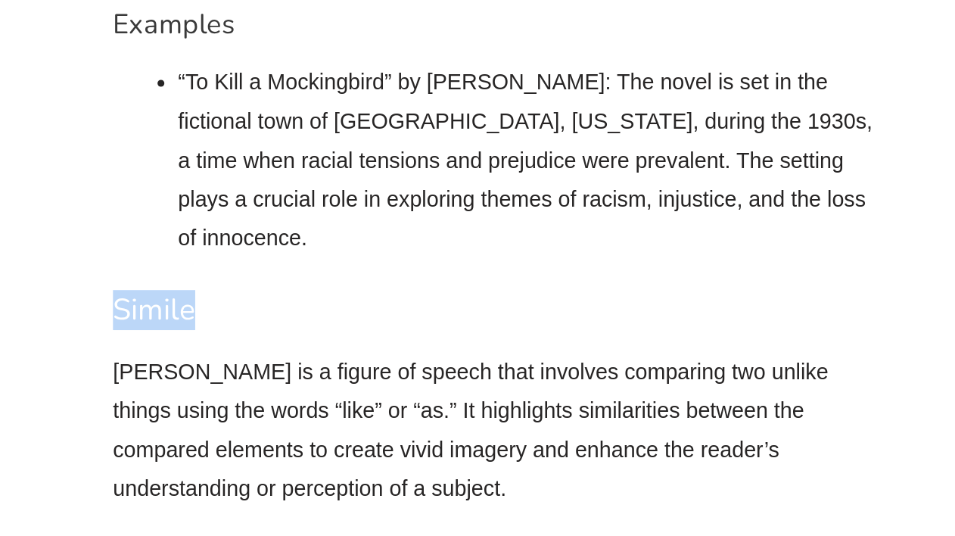
scroll to position [12007, 0]
